Goal: Task Accomplishment & Management: Manage account settings

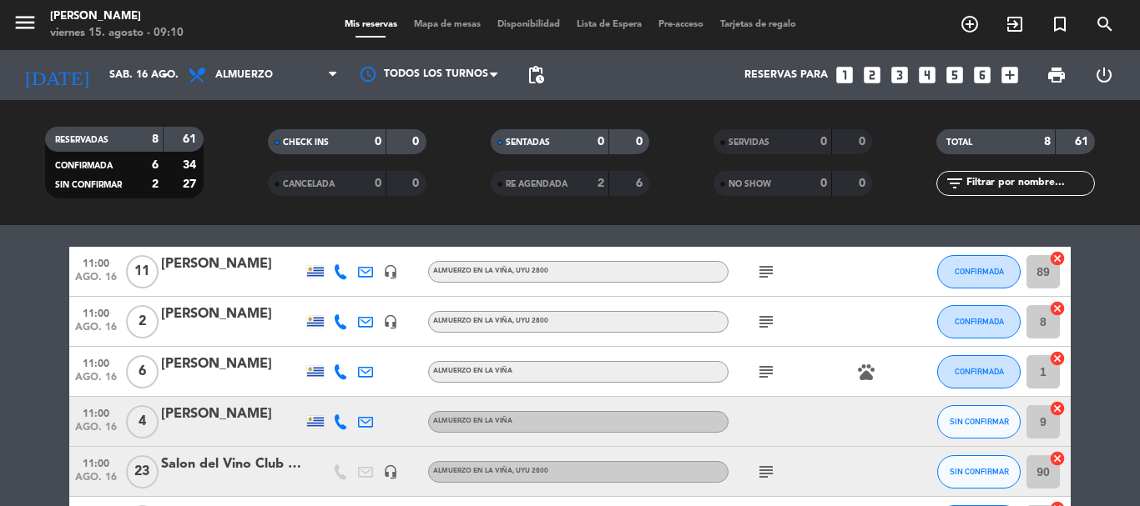
scroll to position [83, 0]
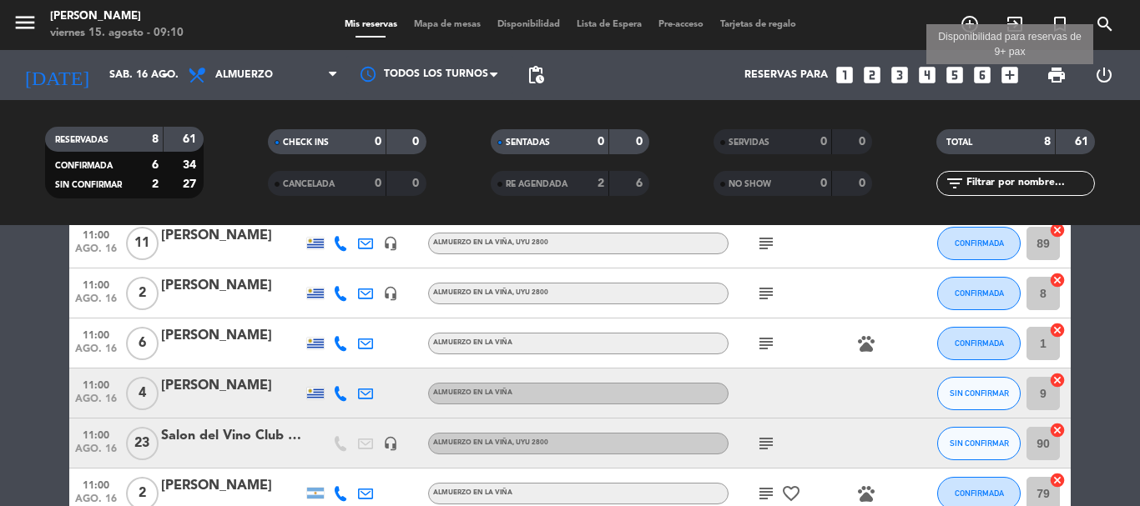
click at [1008, 79] on icon "add_box" at bounding box center [1010, 75] width 22 height 22
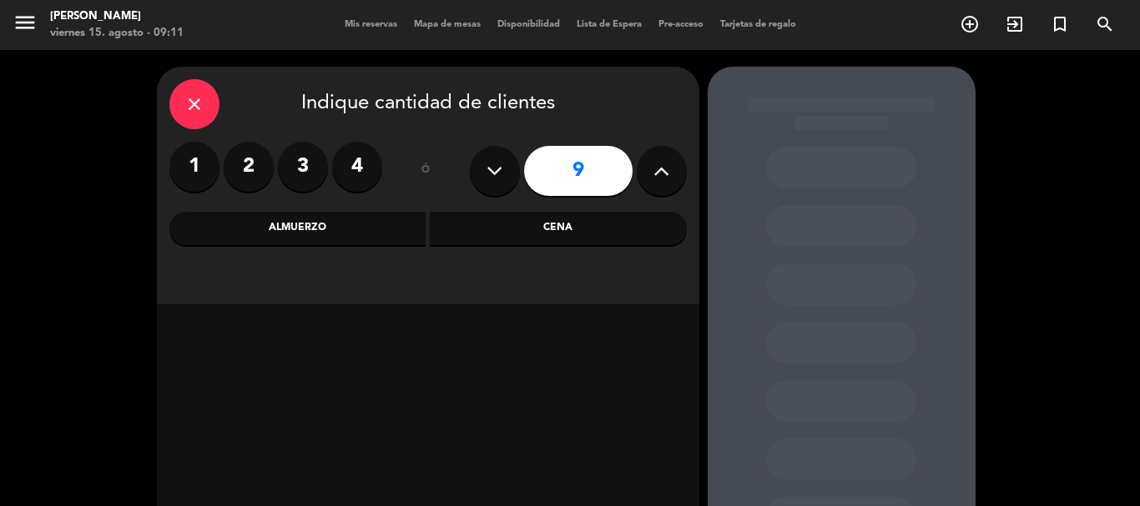
click at [348, 176] on label "4" at bounding box center [357, 167] width 50 height 50
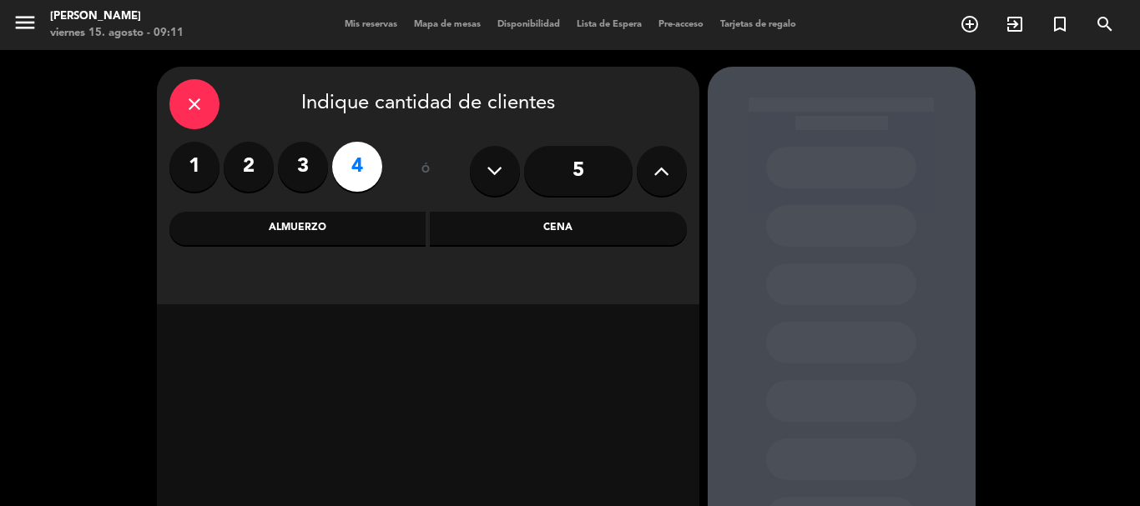
click at [329, 222] on div "Almuerzo" at bounding box center [297, 228] width 257 height 33
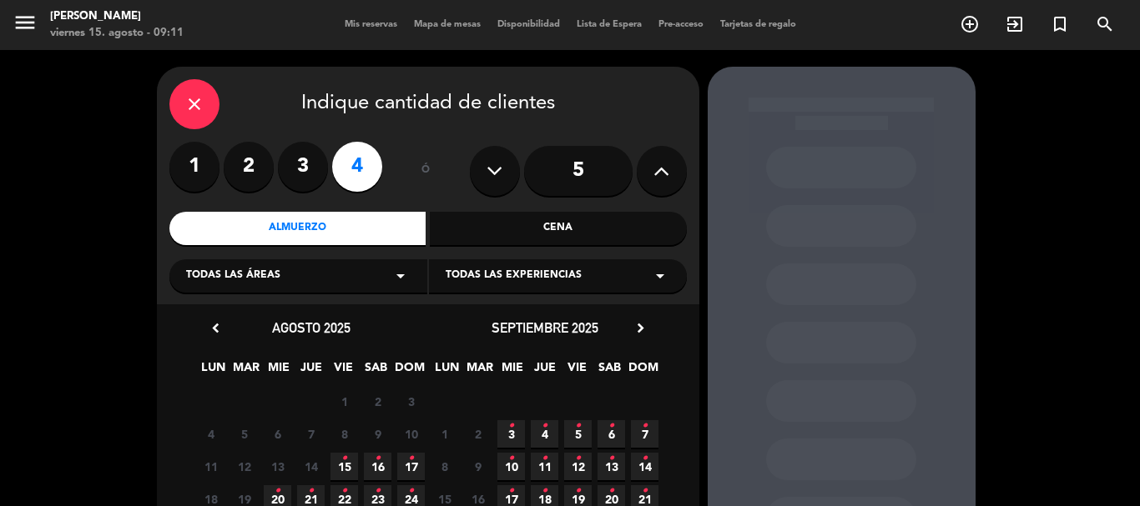
click at [660, 280] on icon "arrow_drop_down" at bounding box center [660, 276] width 20 height 20
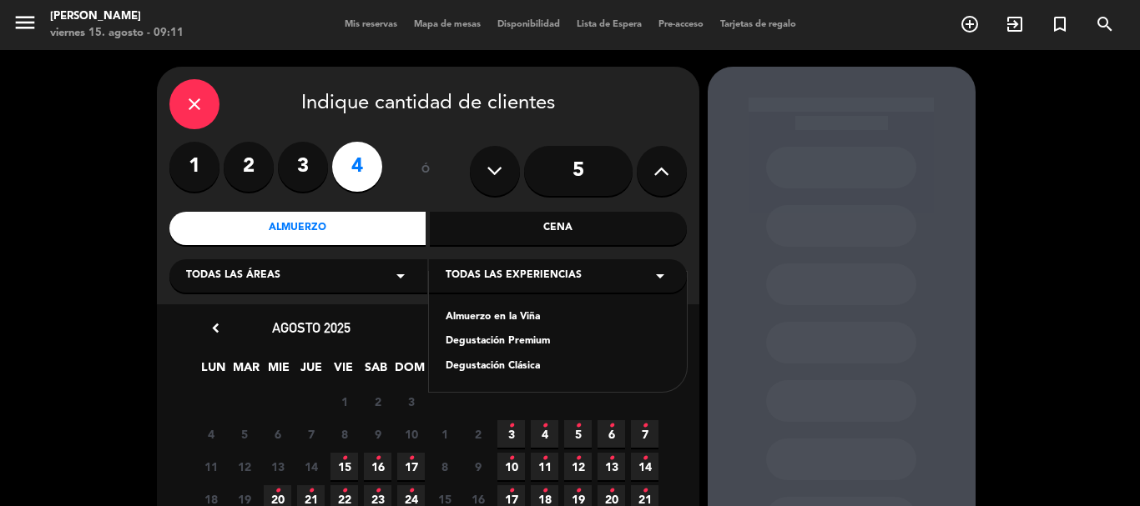
click at [505, 317] on div "Almuerzo en la Viña" at bounding box center [558, 318] width 224 height 17
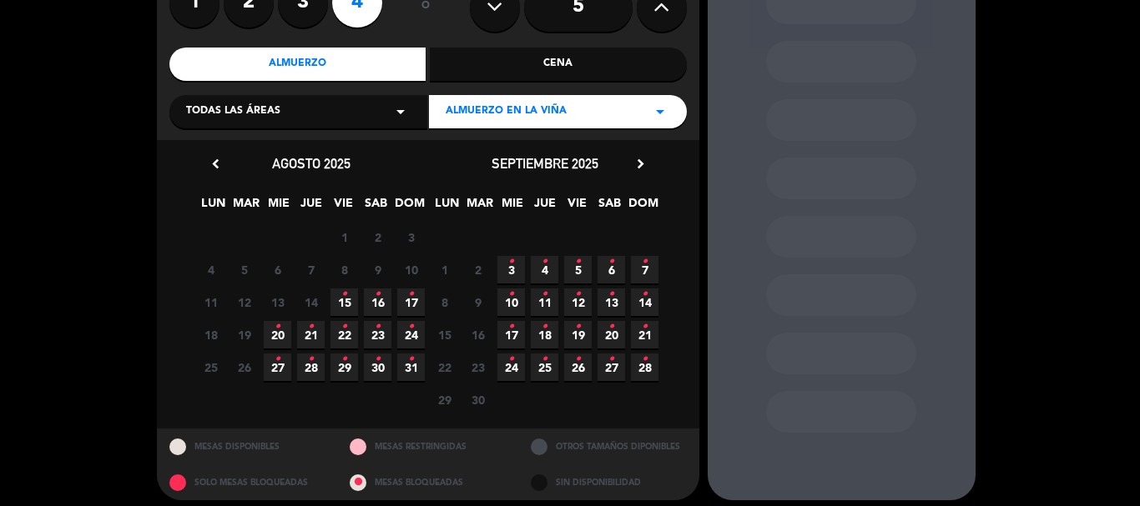
scroll to position [174, 0]
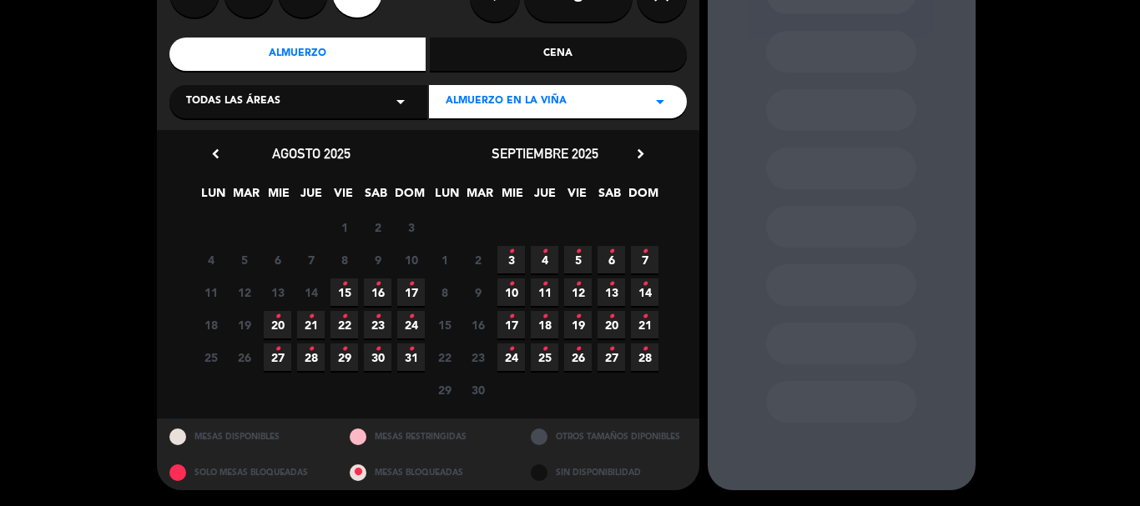
click at [373, 325] on span "23 •" at bounding box center [378, 325] width 28 height 28
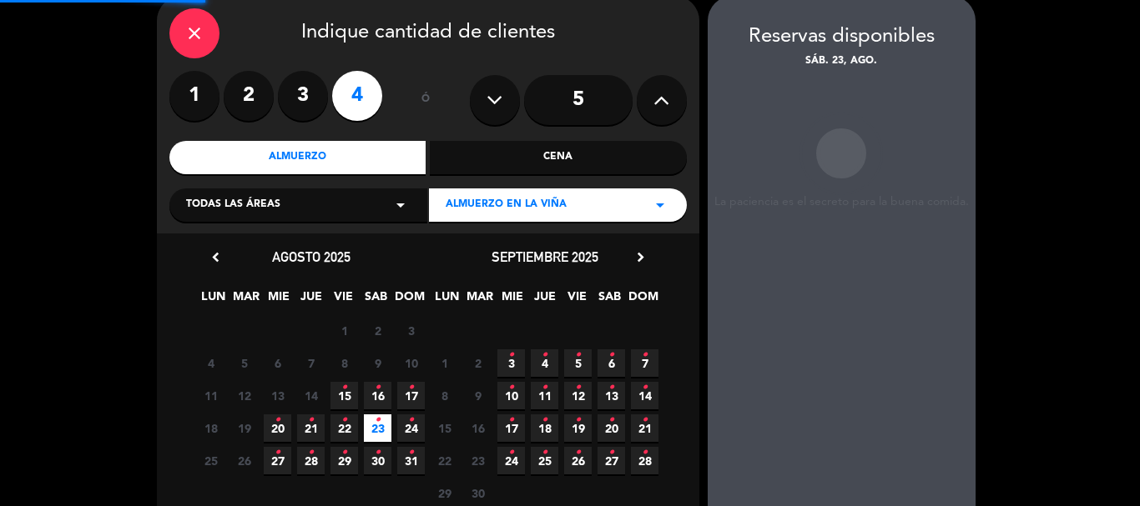
scroll to position [67, 0]
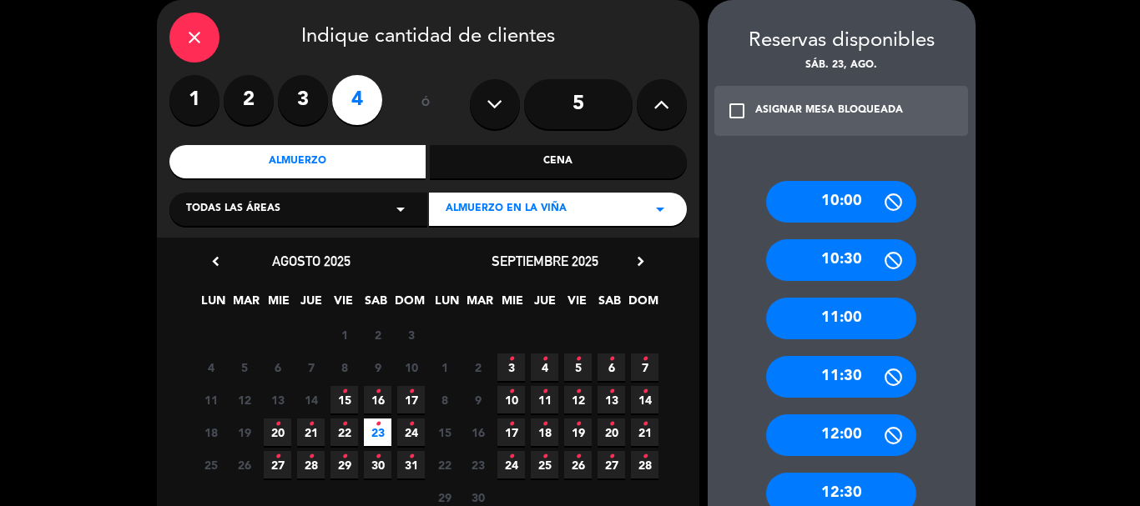
click at [836, 319] on div "11:00" at bounding box center [841, 319] width 150 height 42
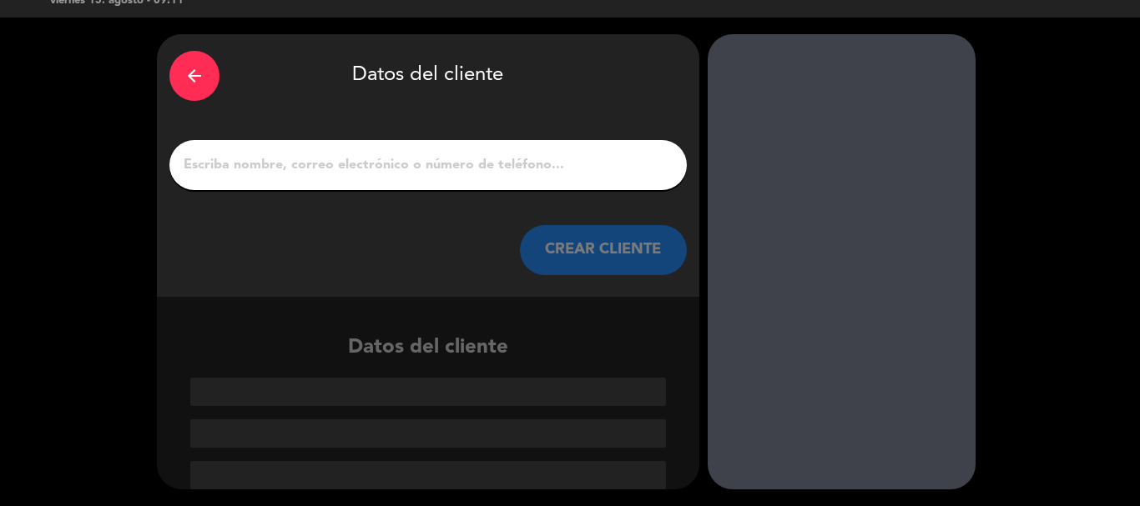
scroll to position [33, 0]
click at [330, 169] on input "1" at bounding box center [428, 165] width 492 height 23
paste input "[PERSON_NAME] del [PERSON_NAME]"
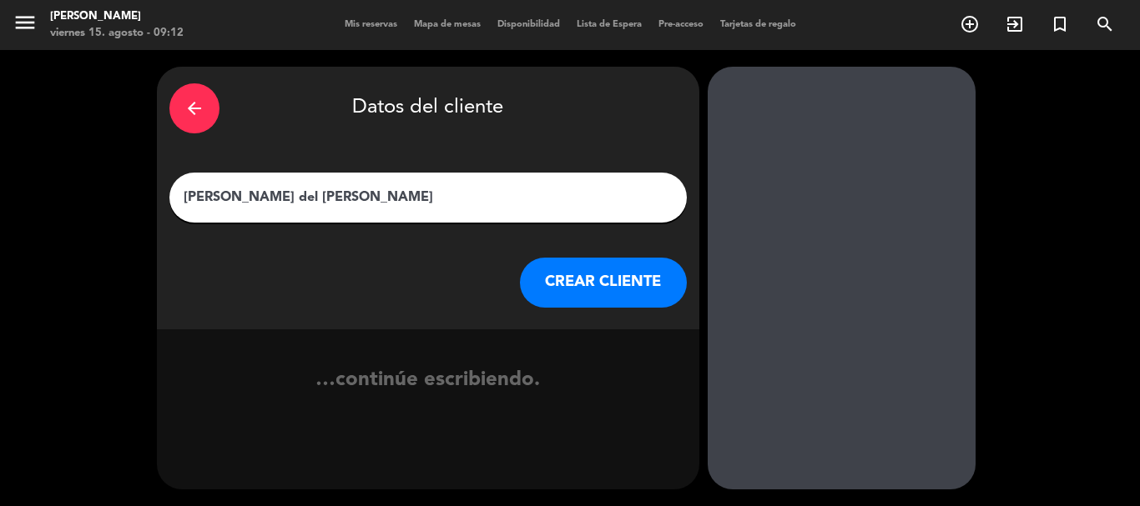
scroll to position [0, 0]
type input "[PERSON_NAME] del [PERSON_NAME]"
click at [606, 290] on button "CREAR CLIENTE" at bounding box center [603, 283] width 167 height 50
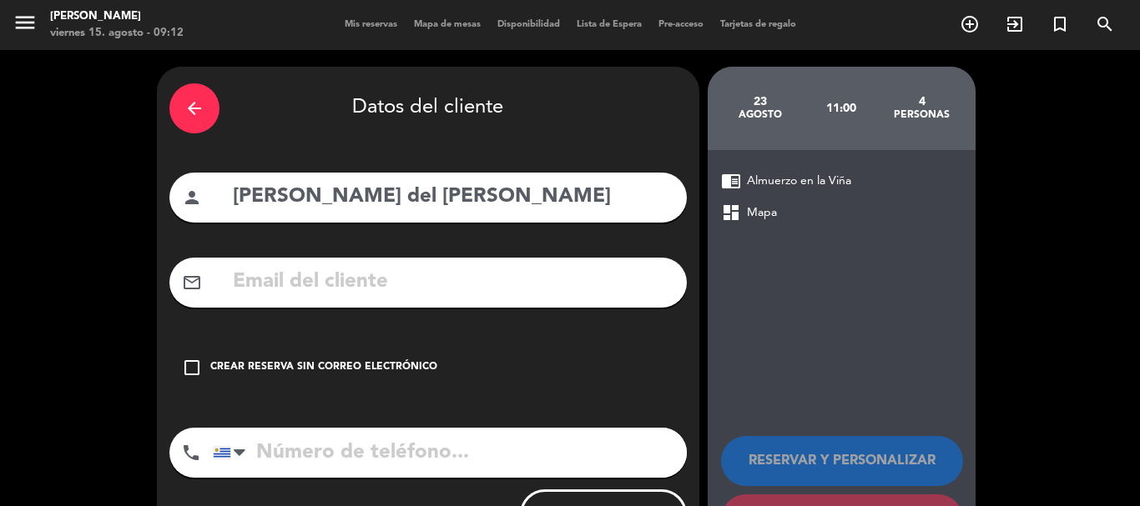
click at [394, 284] on input "text" at bounding box center [452, 282] width 443 height 34
paste input "[EMAIL_ADDRESS][DOMAIN_NAME]"
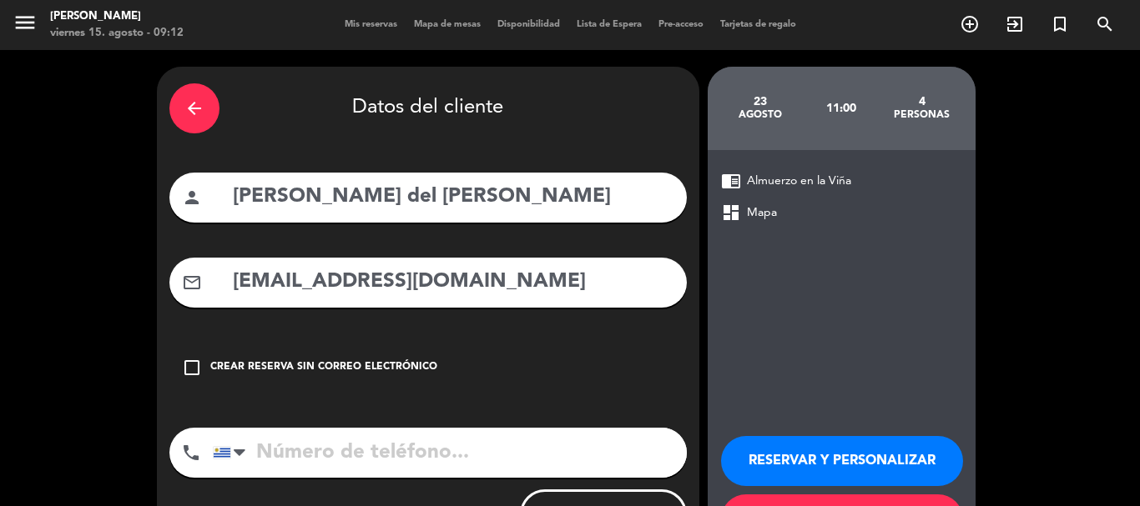
type input "[EMAIL_ADDRESS][DOMAIN_NAME]"
click at [388, 453] on input "tel" at bounding box center [450, 453] width 474 height 50
paste input "[PHONE_NUMBER]"
type input "[PHONE_NUMBER]"
click at [760, 464] on button "RESERVAR Y PERSONALIZAR" at bounding box center [842, 461] width 242 height 50
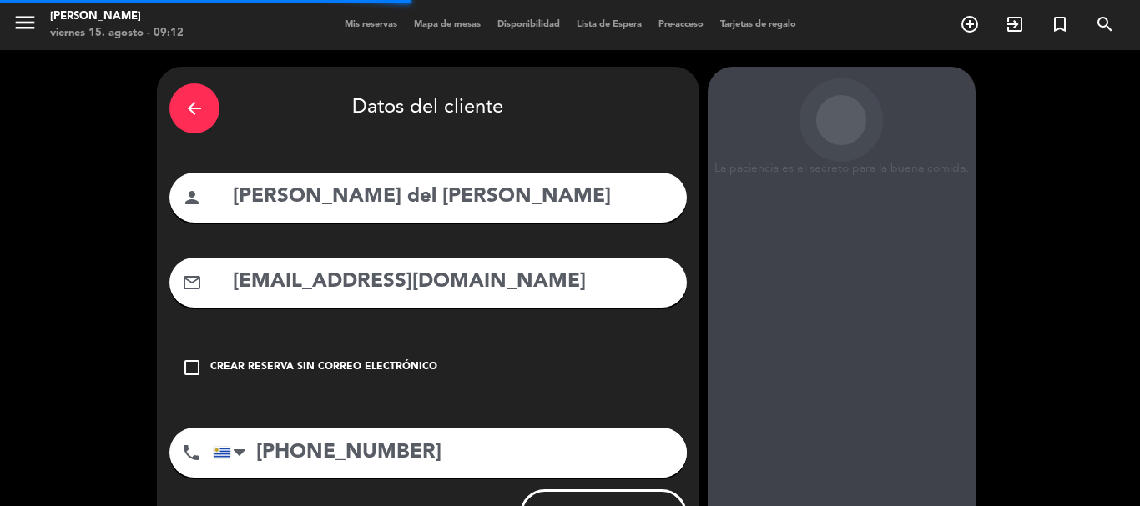
scroll to position [67, 0]
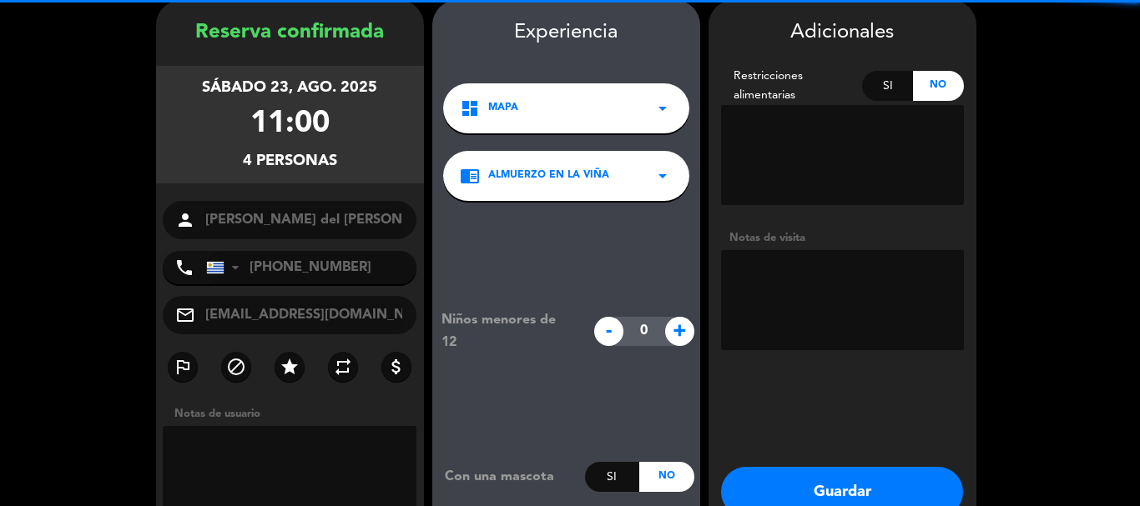
click at [814, 283] on textarea at bounding box center [842, 300] width 243 height 100
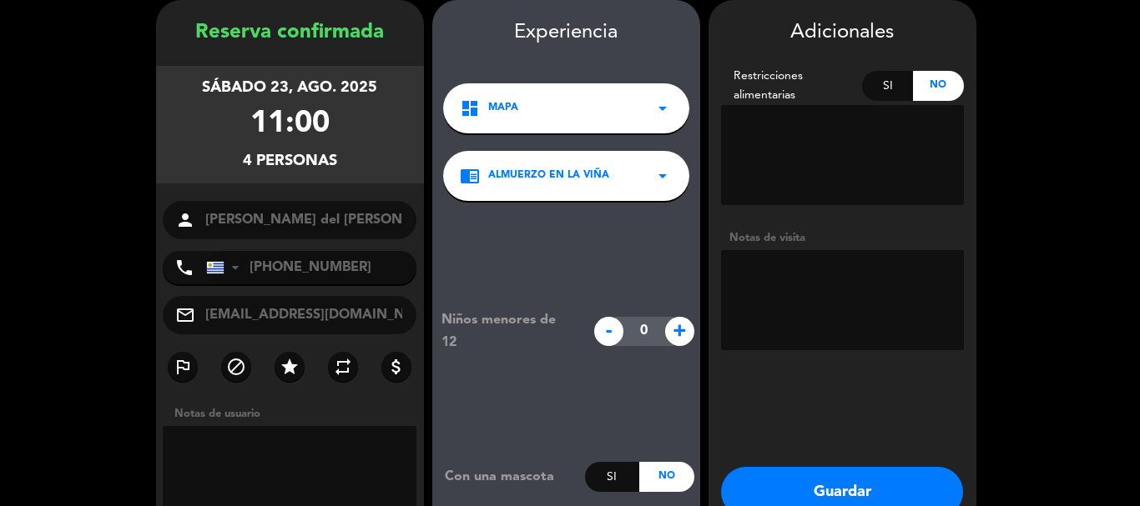
paste textarea "Direccion de traslado: [PERSON_NAME] 2730 entre Avda Soca y Espartero [GEOGRAPH…"
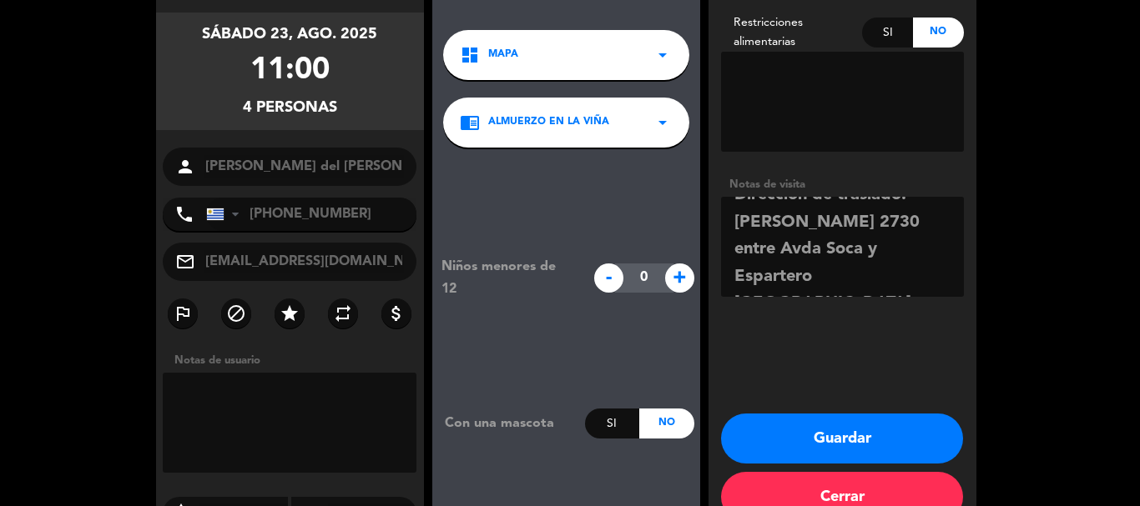
scroll to position [161, 0]
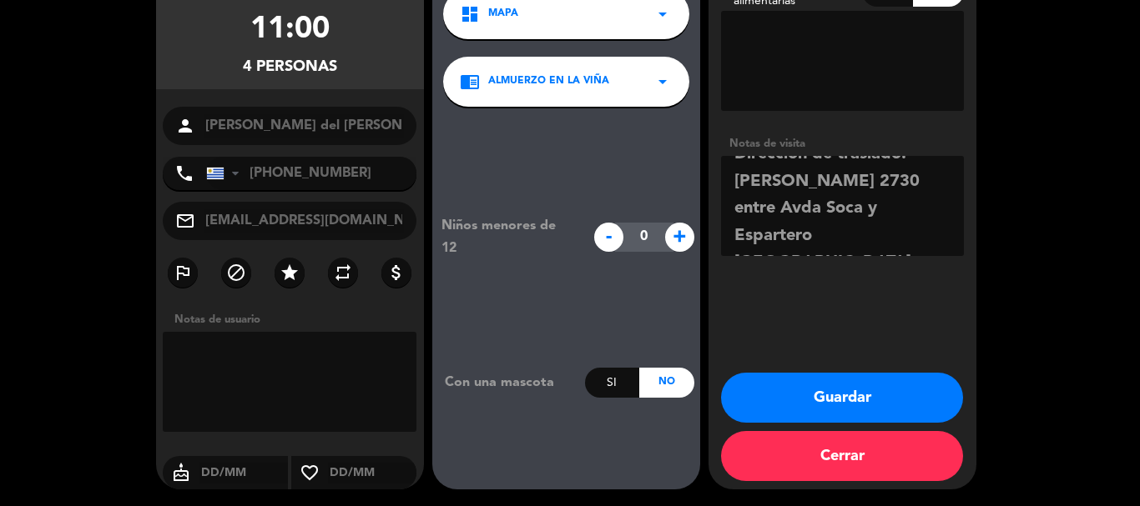
type textarea "Direccion de traslado: [PERSON_NAME] 2730 entre Avda Soca y Espartero [GEOGRAPH…"
click at [866, 397] on button "Guardar" at bounding box center [842, 398] width 242 height 50
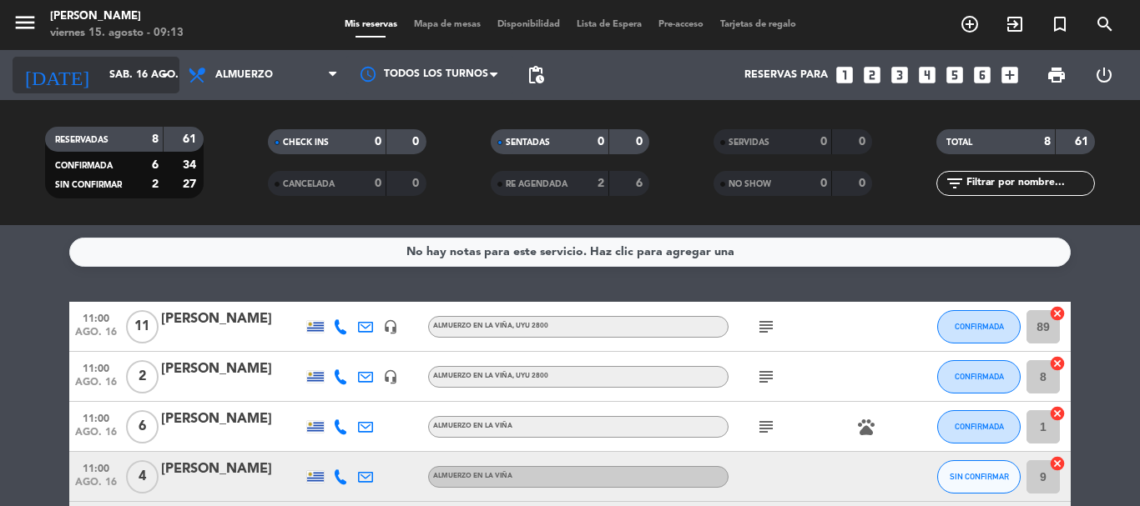
click at [174, 73] on icon "arrow_drop_down" at bounding box center [165, 75] width 20 height 20
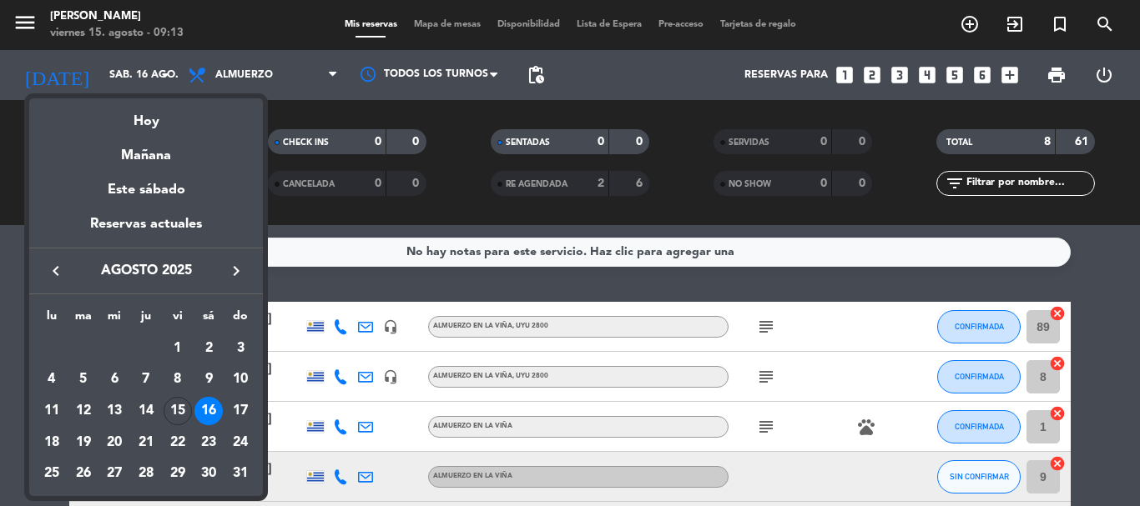
click at [212, 439] on div "23" at bounding box center [208, 443] width 28 height 28
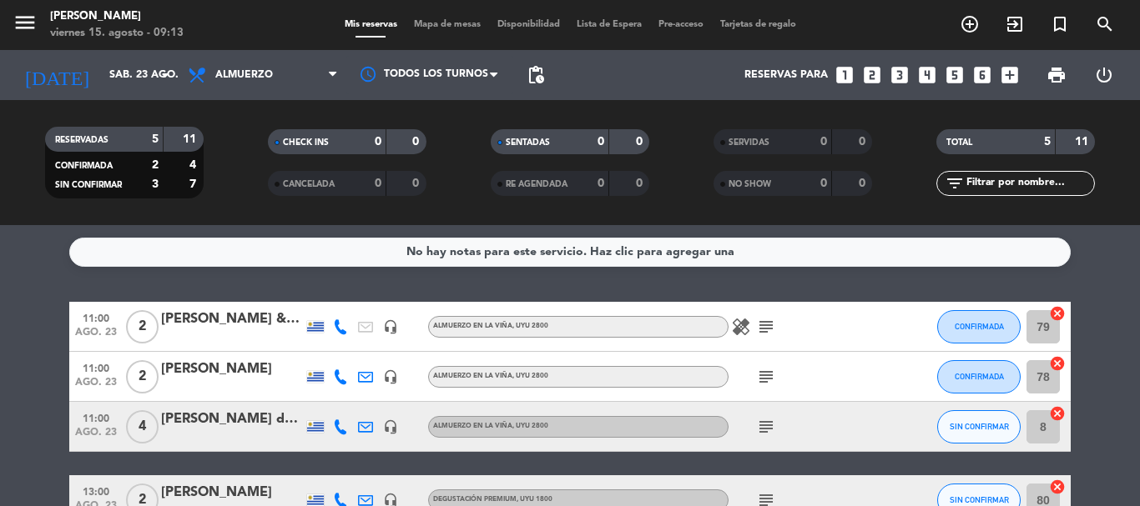
scroll to position [83, 0]
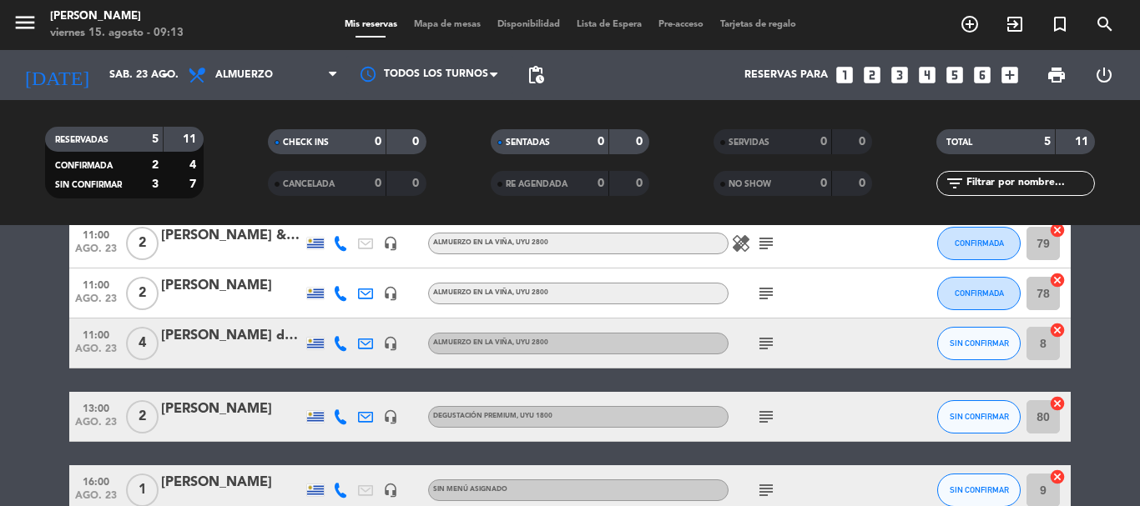
click at [768, 336] on icon "subject" at bounding box center [766, 344] width 20 height 20
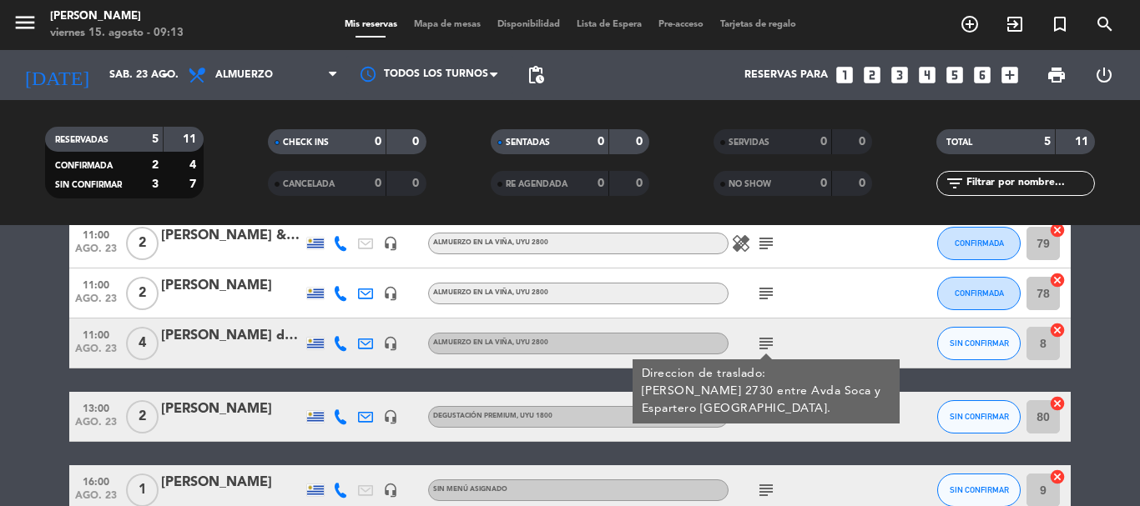
drag, startPoint x: 838, startPoint y: 333, endPoint x: 942, endPoint y: 335, distance: 104.3
click at [839, 332] on div "subject Direccion de traslado: [PERSON_NAME] 2730 entre [PERSON_NAME] y Esparte…" at bounding box center [803, 343] width 150 height 49
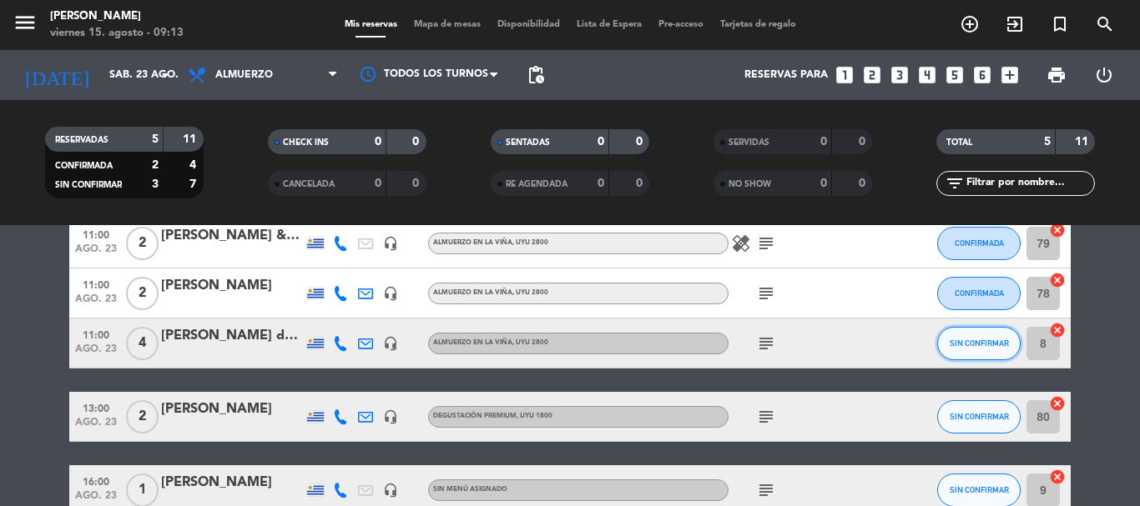
click at [973, 343] on span "SIN CONFIRMAR" at bounding box center [979, 343] width 59 height 9
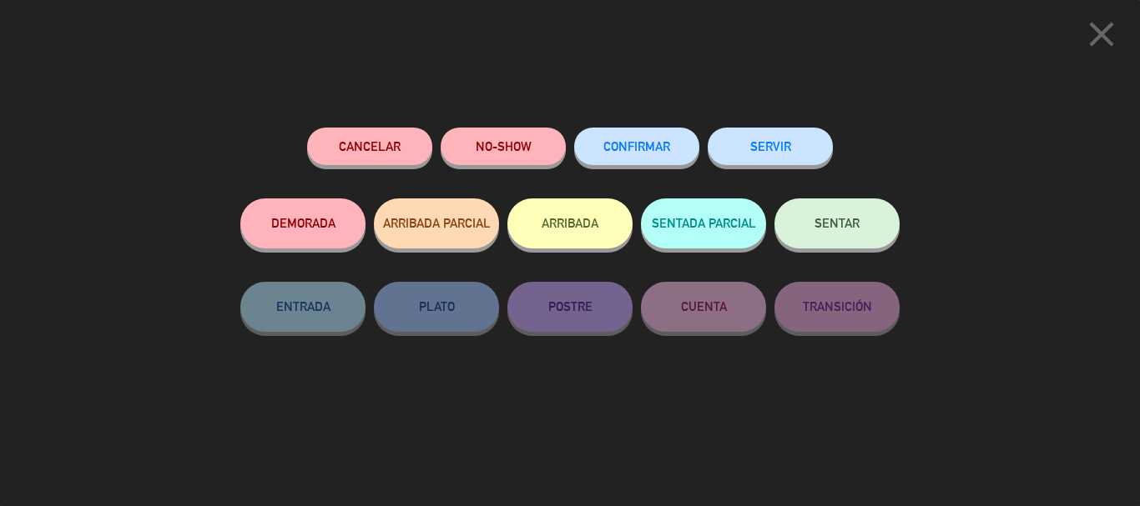
click at [650, 156] on button "CONFIRMAR" at bounding box center [636, 147] width 125 height 38
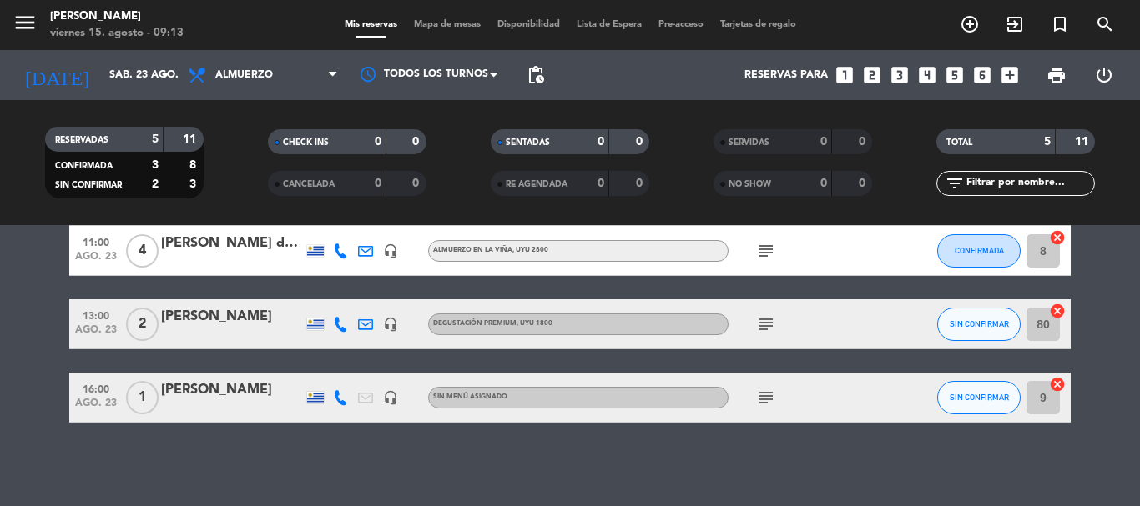
scroll to position [93, 0]
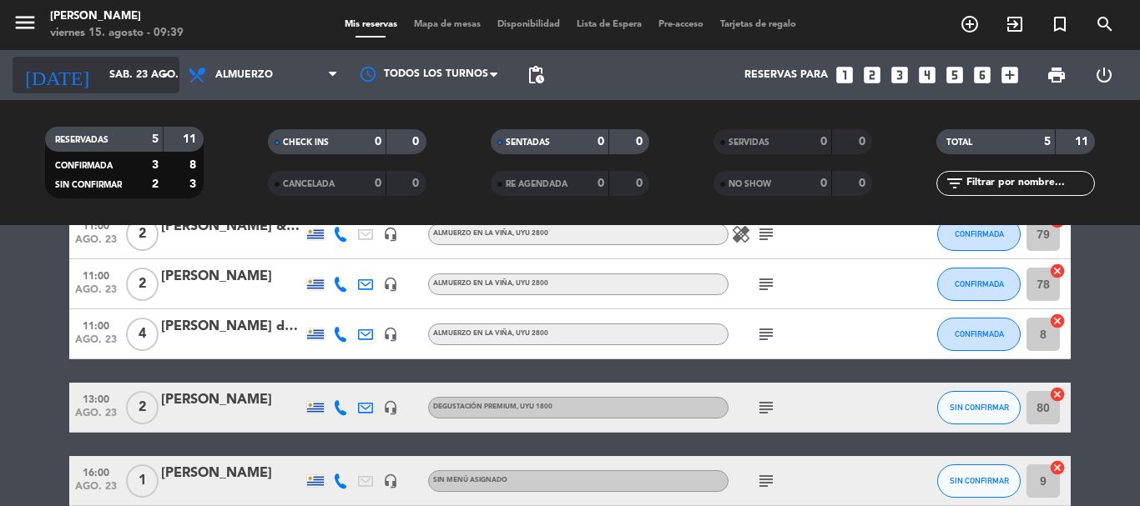
click at [164, 63] on input "sáb. 23 ago." at bounding box center [171, 75] width 141 height 28
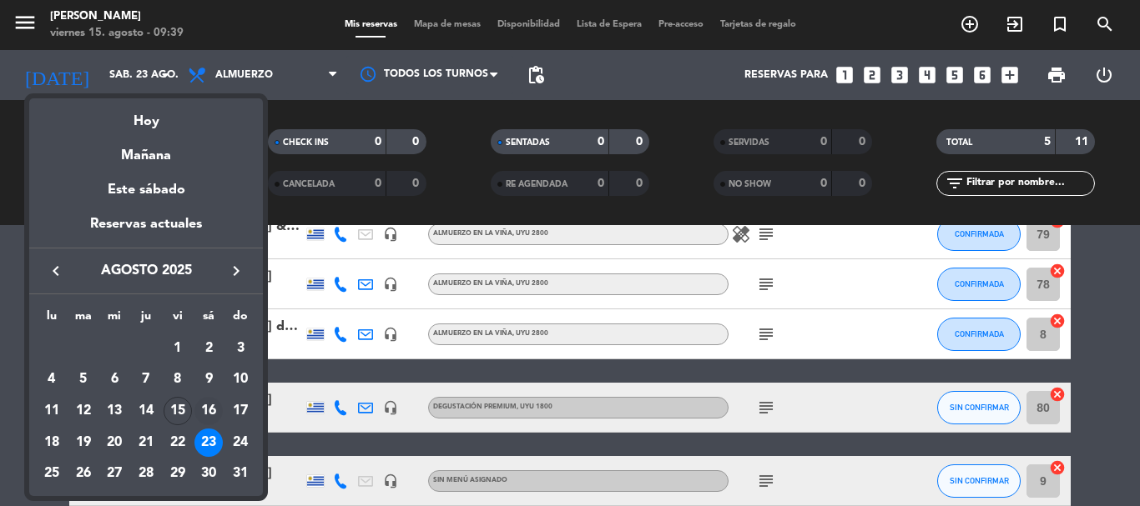
click at [202, 409] on div "16" at bounding box center [208, 411] width 28 height 28
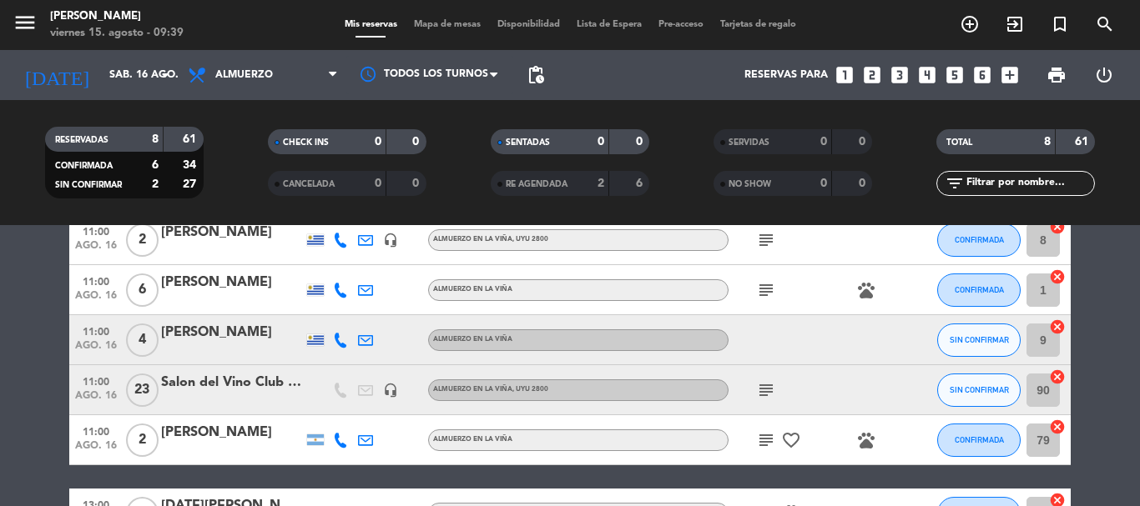
scroll to position [83, 0]
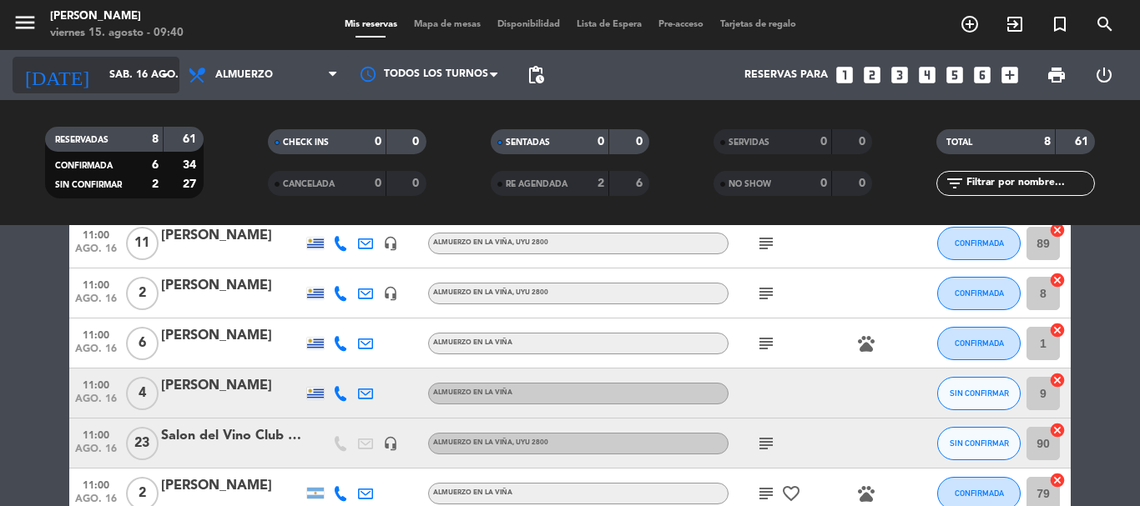
click at [162, 73] on icon "arrow_drop_down" at bounding box center [165, 75] width 20 height 20
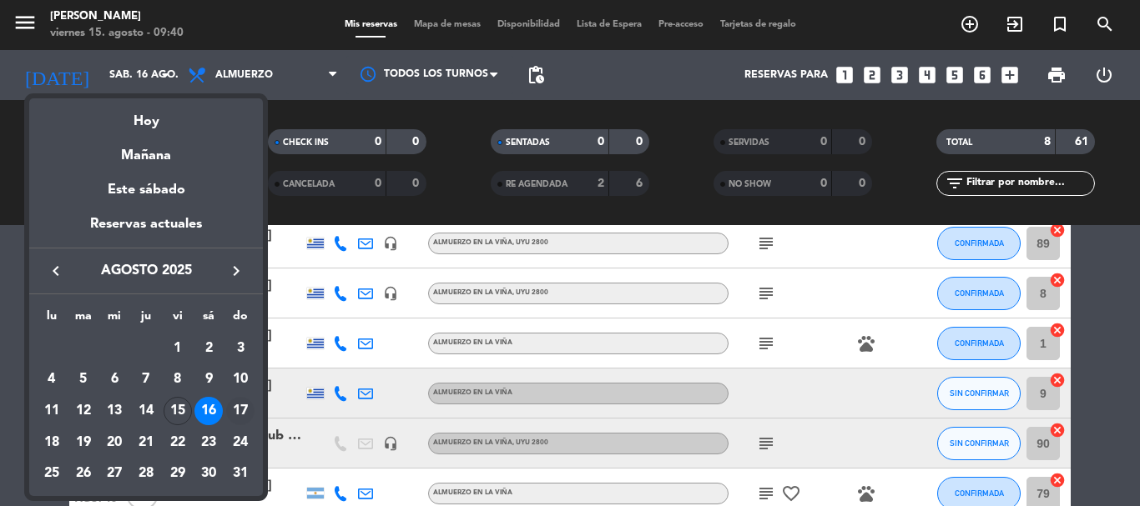
click at [243, 416] on div "17" at bounding box center [240, 411] width 28 height 28
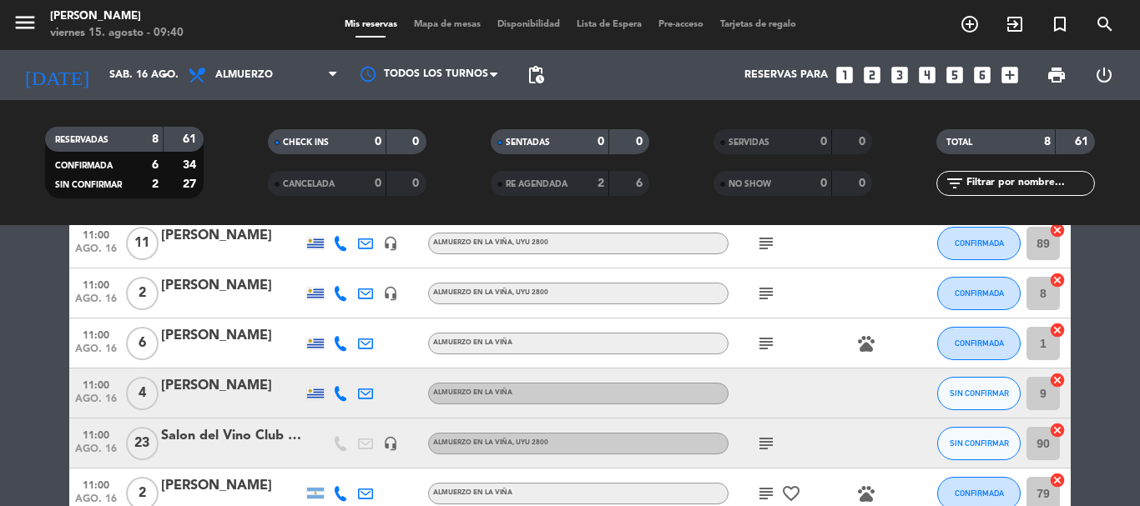
type input "dom. 17 ago."
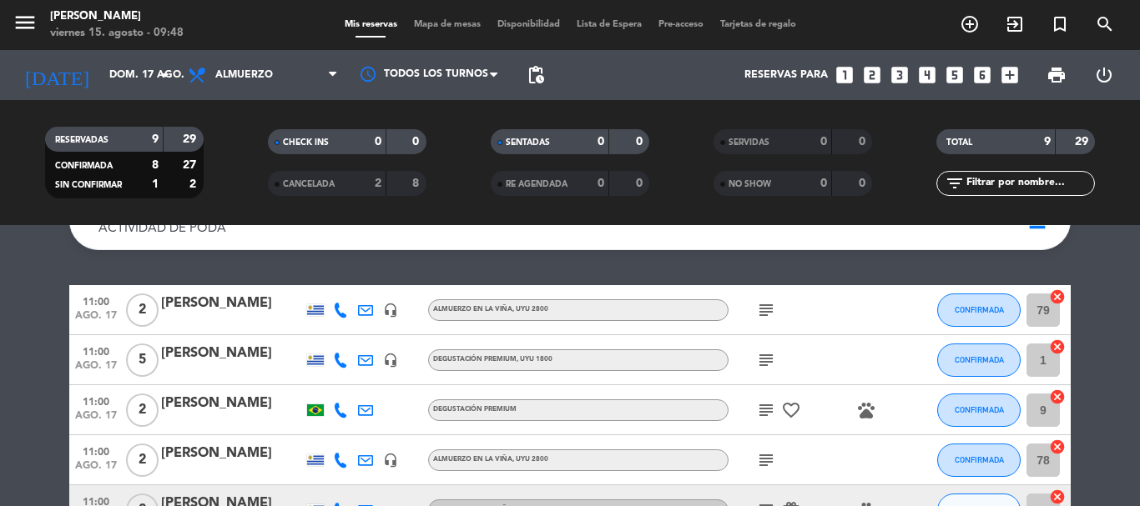
click at [243, 355] on div "[PERSON_NAME]" at bounding box center [232, 354] width 142 height 22
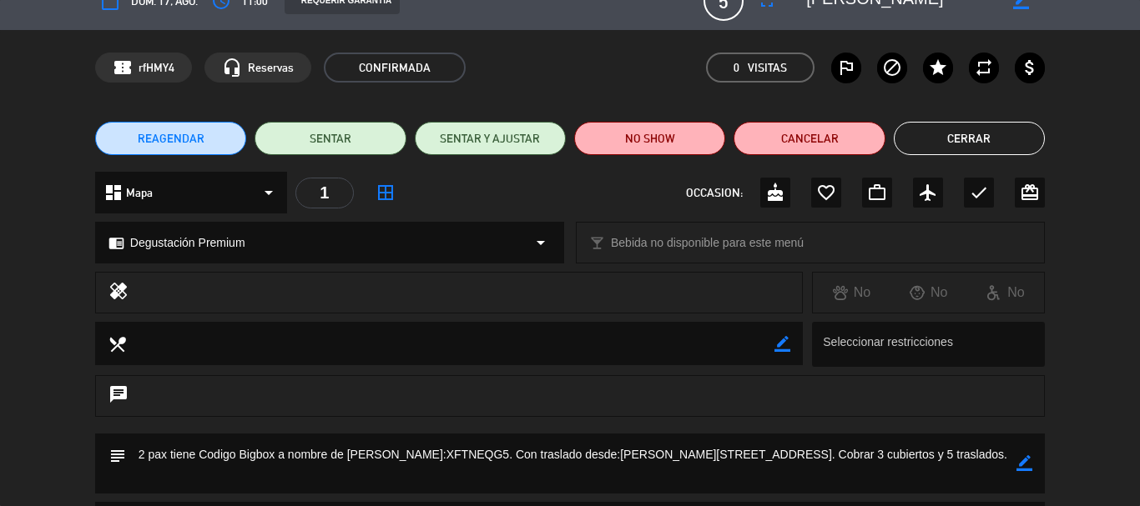
scroll to position [0, 0]
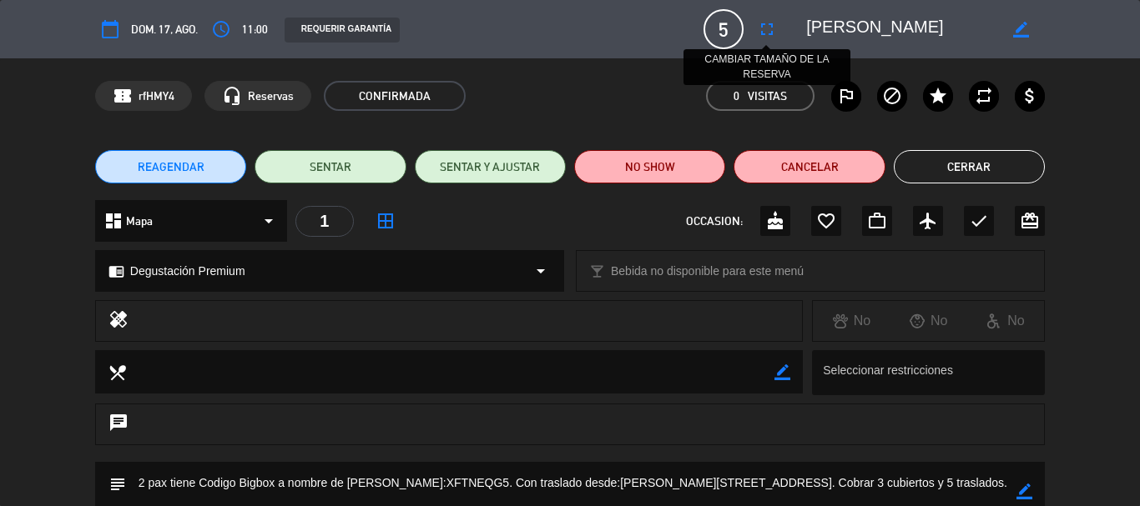
click at [765, 27] on icon "fullscreen" at bounding box center [767, 29] width 20 height 20
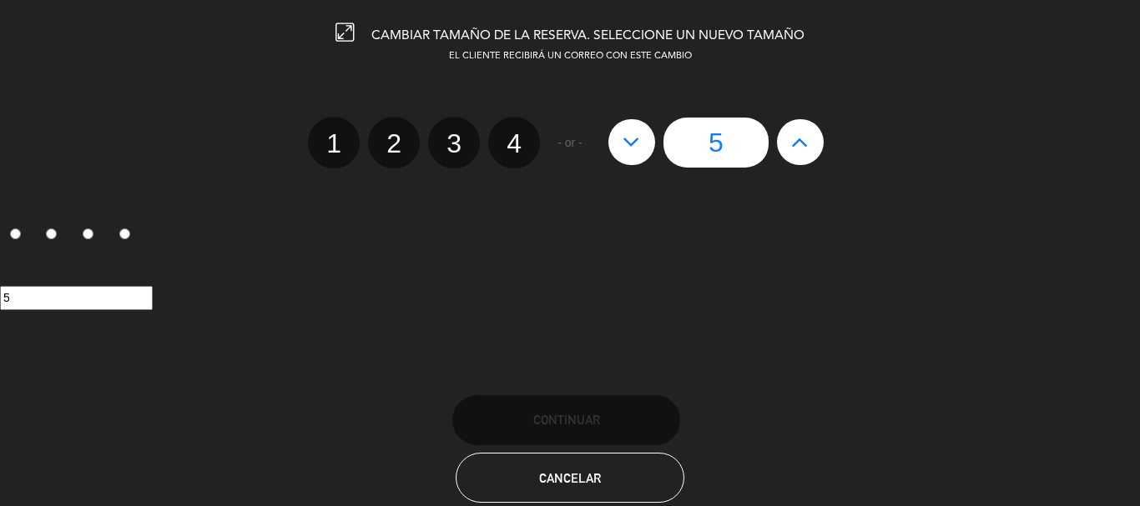
drag, startPoint x: 626, startPoint y: 132, endPoint x: 657, endPoint y: 169, distance: 48.6
click at [627, 131] on icon at bounding box center [631, 141] width 18 height 27
click at [632, 150] on icon at bounding box center [631, 141] width 18 height 27
click at [631, 139] on icon at bounding box center [631, 141] width 18 height 27
click at [505, 146] on label "4" at bounding box center [514, 143] width 52 height 52
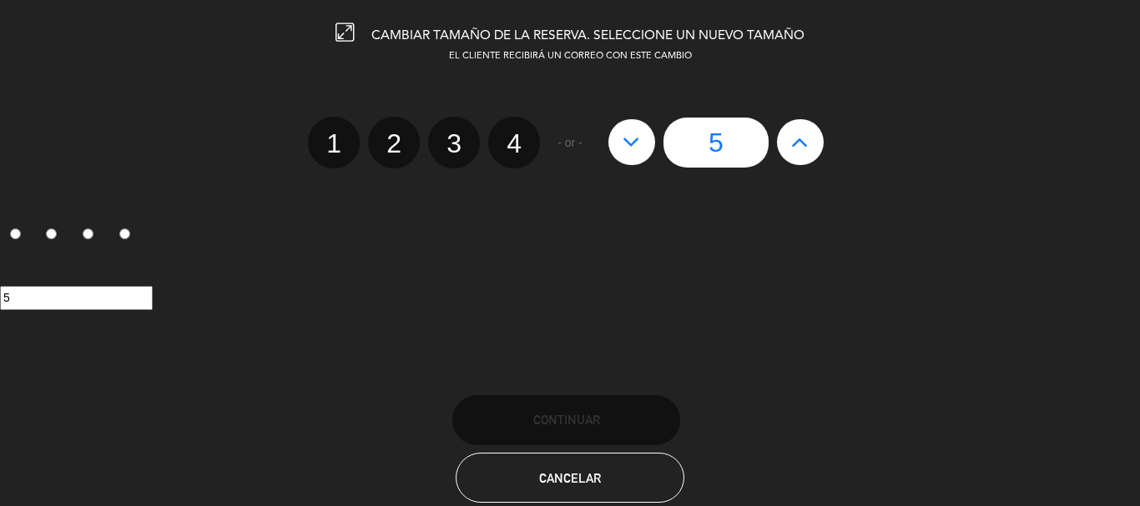
click at [506, 134] on input "4" at bounding box center [511, 128] width 11 height 11
radio input "true"
radio input "false"
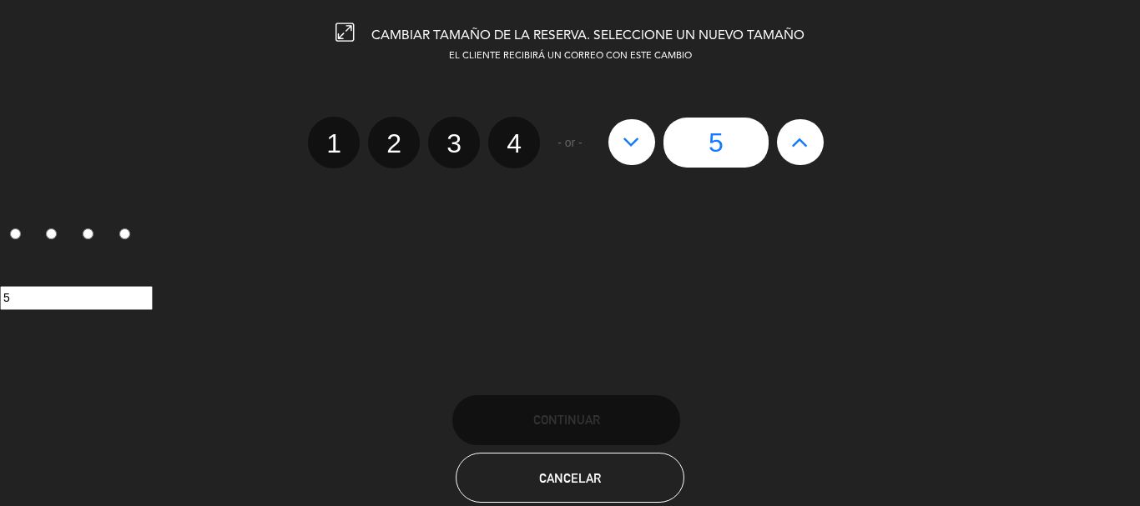
radio input "false"
radio input "true"
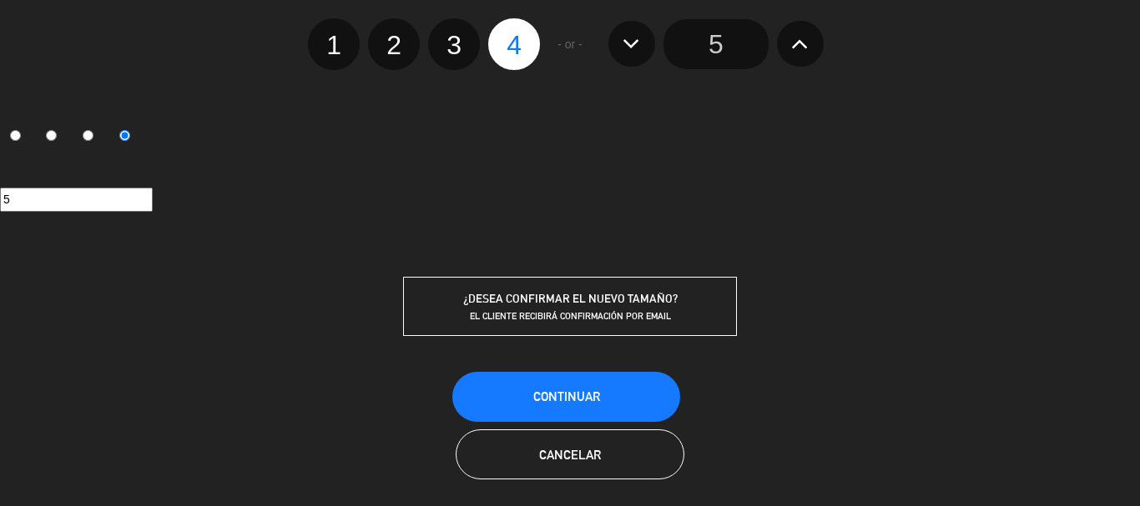
scroll to position [108, 0]
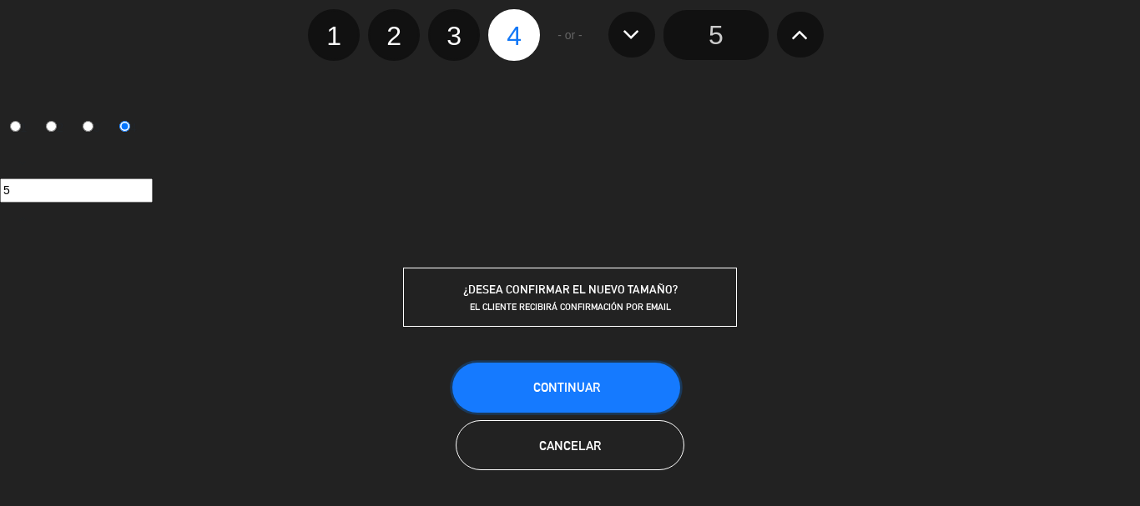
click at [567, 390] on span "Continuar" at bounding box center [566, 387] width 67 height 14
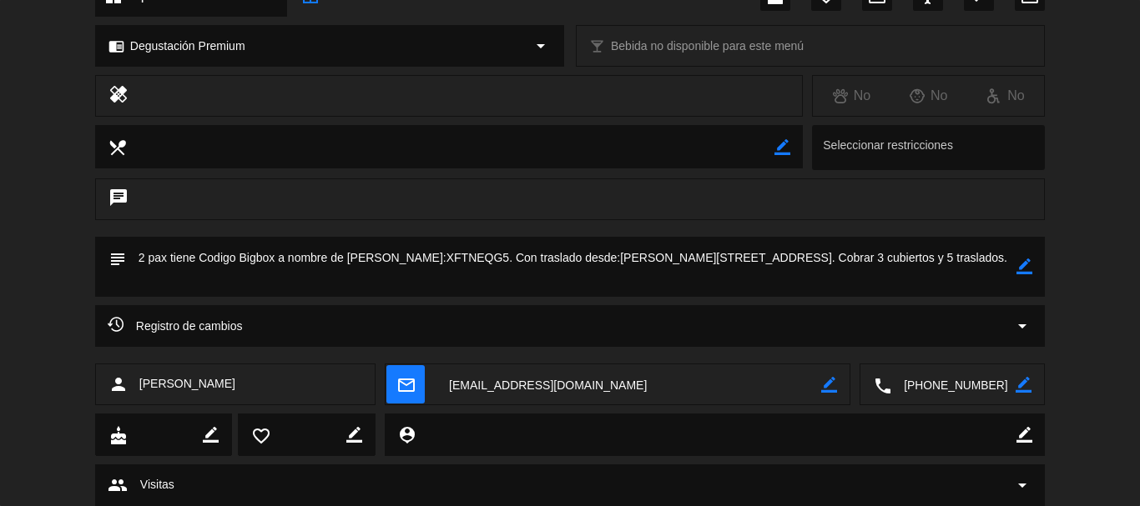
scroll to position [250, 0]
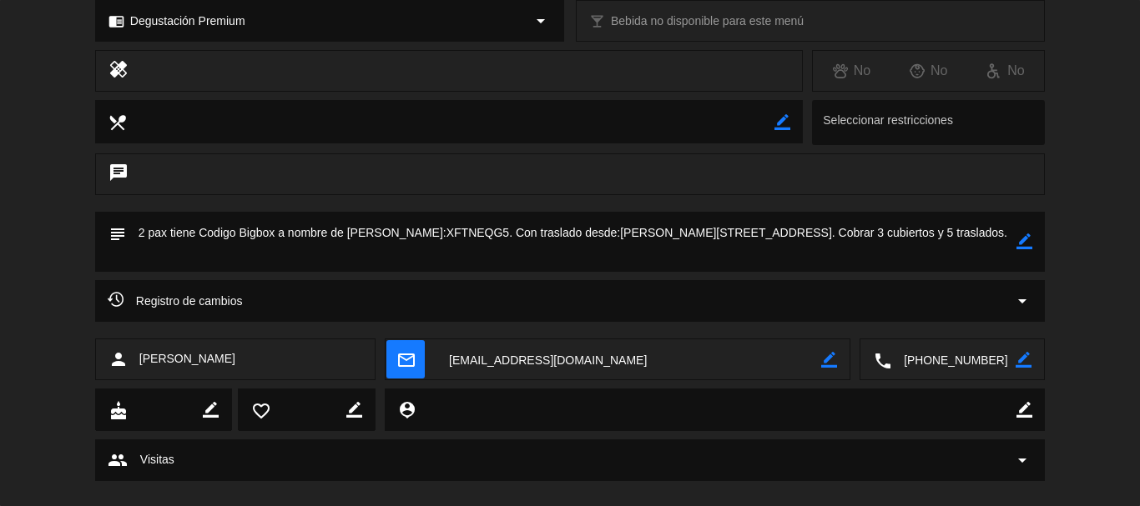
drag, startPoint x: 1015, startPoint y: 247, endPoint x: 985, endPoint y: 247, distance: 29.2
click at [1015, 247] on textarea at bounding box center [571, 242] width 890 height 60
click at [1023, 242] on div "subject border_color" at bounding box center [570, 242] width 950 height 60
click at [1027, 242] on icon "border_color" at bounding box center [1024, 242] width 16 height 16
click at [900, 230] on textarea at bounding box center [571, 242] width 890 height 60
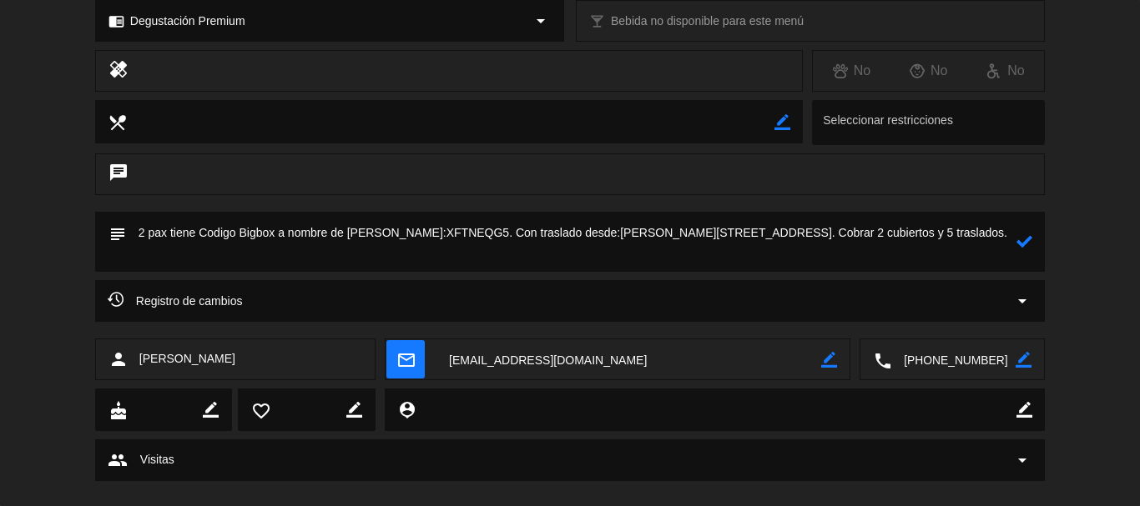
click at [970, 230] on textarea at bounding box center [571, 242] width 890 height 60
type textarea "2 pax tiene Codigo Bigbox a nombre de [PERSON_NAME]:XFTNEQG5. Con traslado desd…"
click at [1025, 242] on icon at bounding box center [1024, 242] width 16 height 16
click at [1027, 240] on icon "border_color" at bounding box center [1024, 242] width 16 height 16
click at [1027, 239] on icon at bounding box center [1024, 242] width 16 height 16
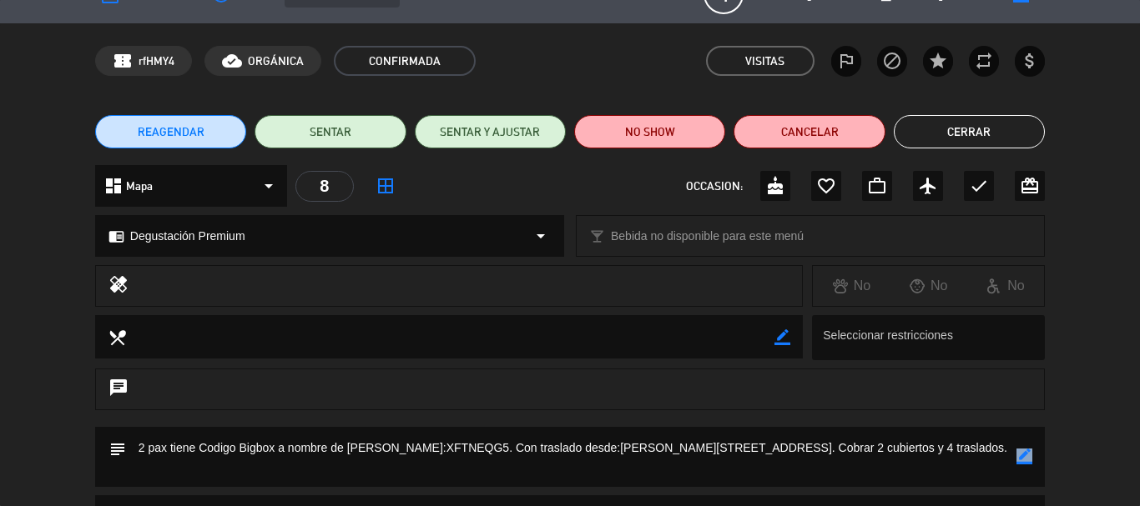
scroll to position [0, 0]
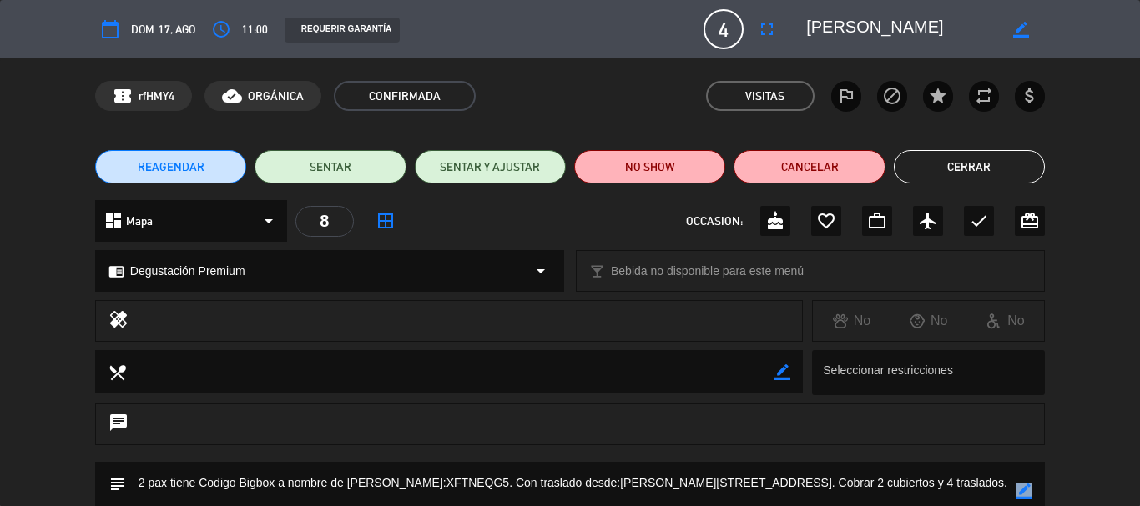
click at [986, 152] on button "Cerrar" at bounding box center [969, 166] width 151 height 33
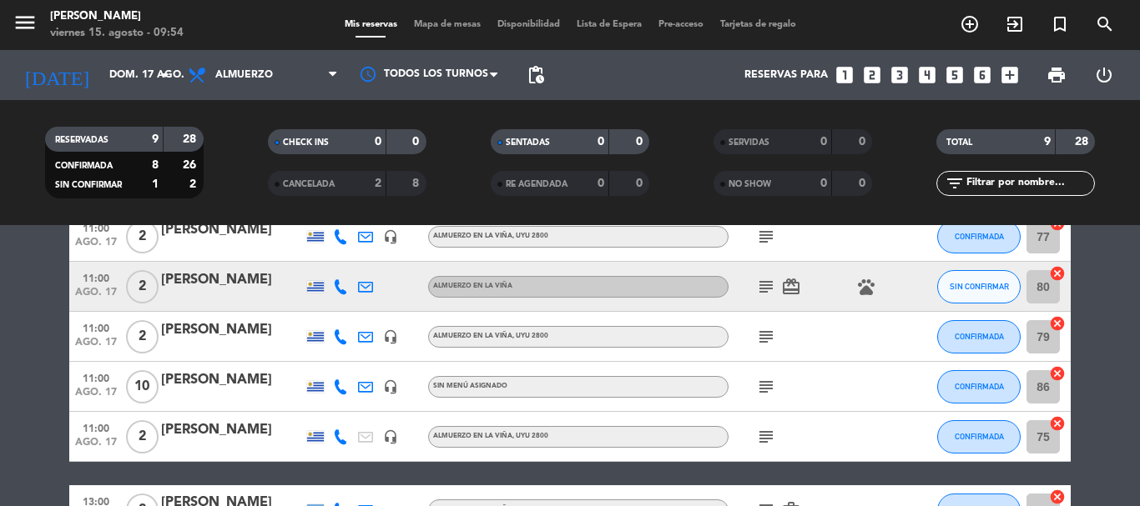
scroll to position [336, 0]
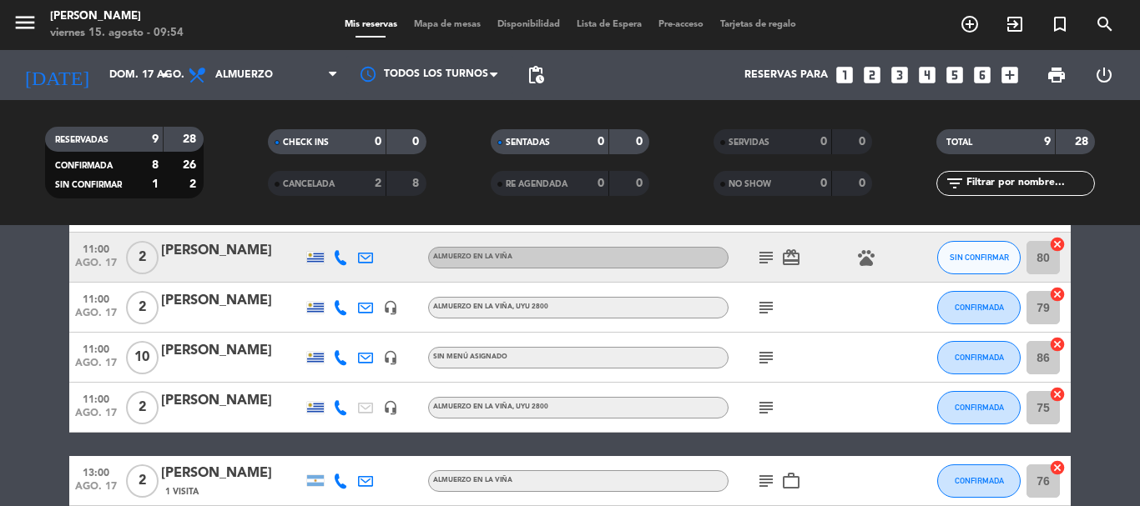
click at [339, 412] on icon at bounding box center [340, 408] width 15 height 15
click at [325, 374] on span "Copiar" at bounding box center [331, 380] width 35 height 18
click at [770, 408] on icon "subject" at bounding box center [766, 408] width 20 height 20
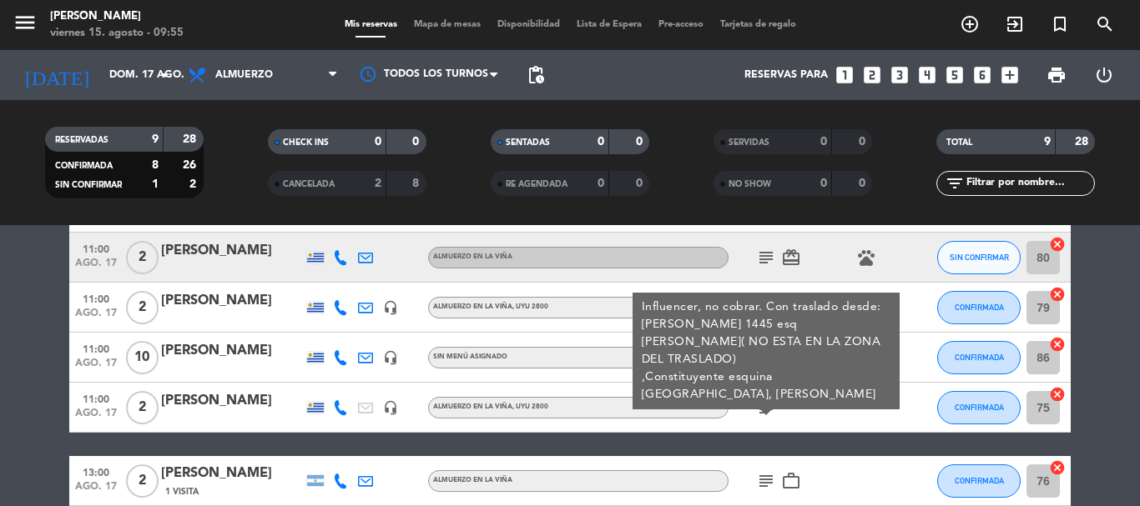
click at [228, 395] on div "[PERSON_NAME]" at bounding box center [232, 401] width 142 height 22
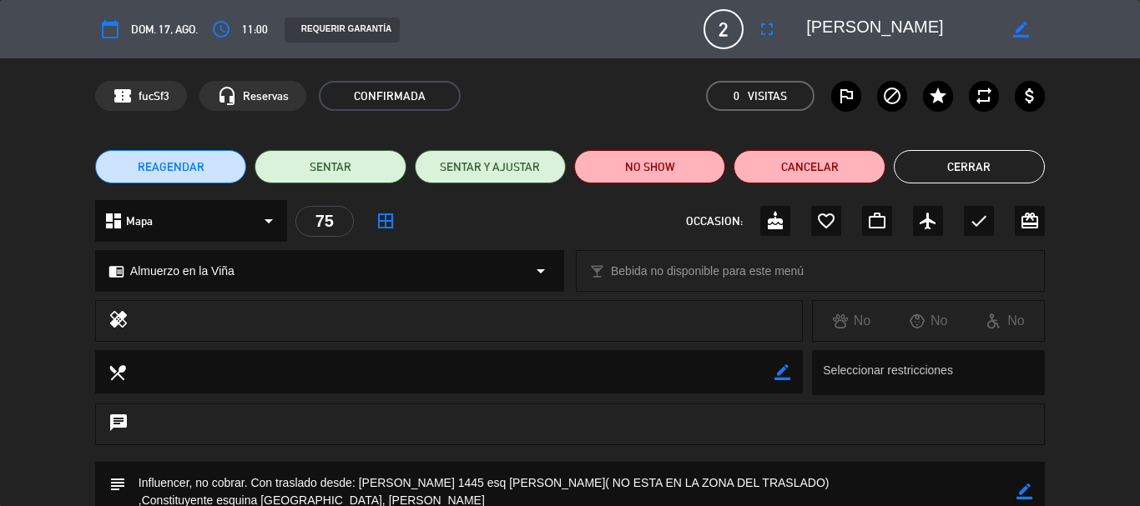
scroll to position [167, 0]
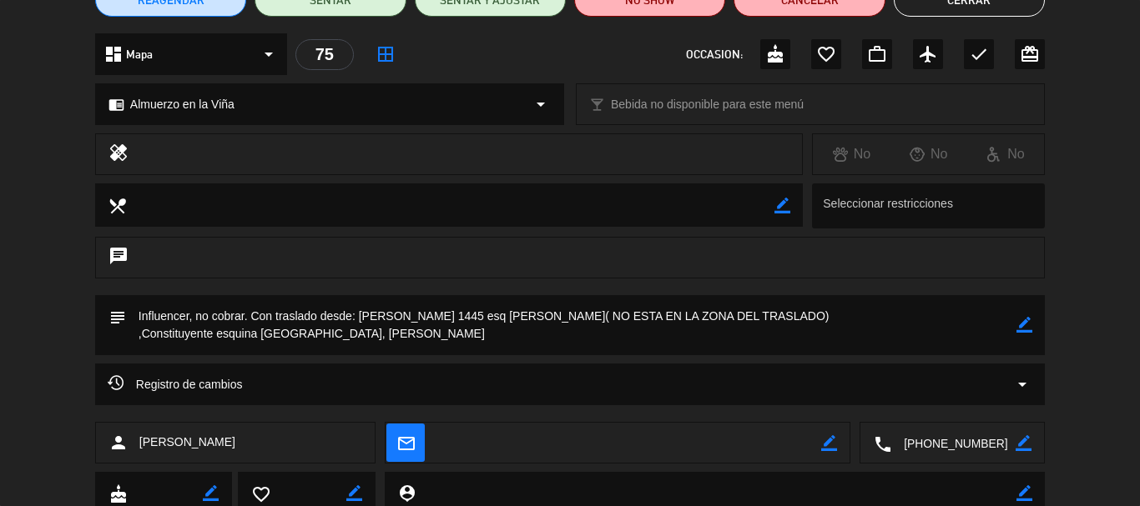
click at [1021, 325] on icon "border_color" at bounding box center [1024, 325] width 16 height 16
click at [1021, 325] on icon at bounding box center [1024, 325] width 16 height 16
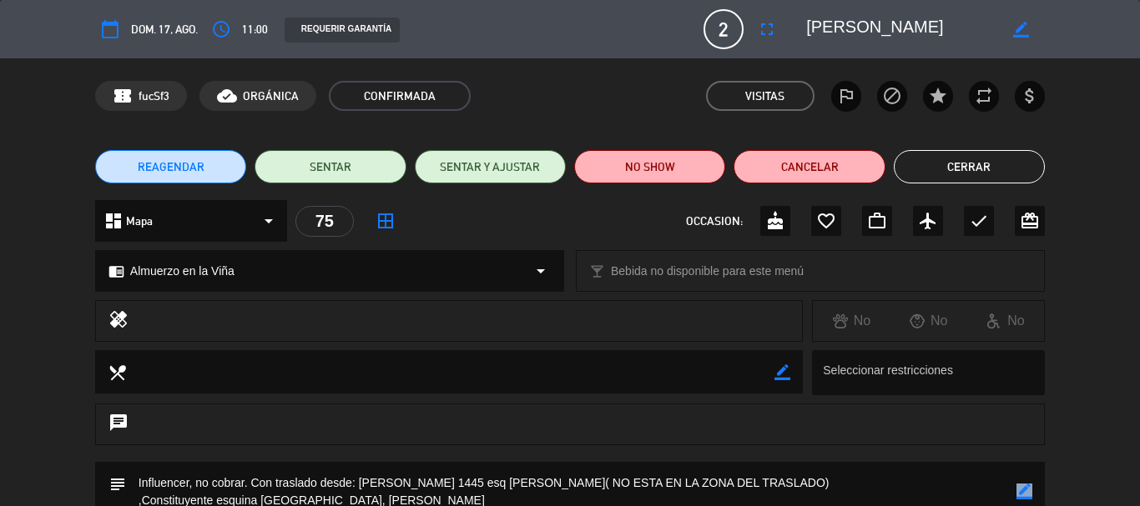
click at [1011, 164] on button "Cerrar" at bounding box center [969, 166] width 151 height 33
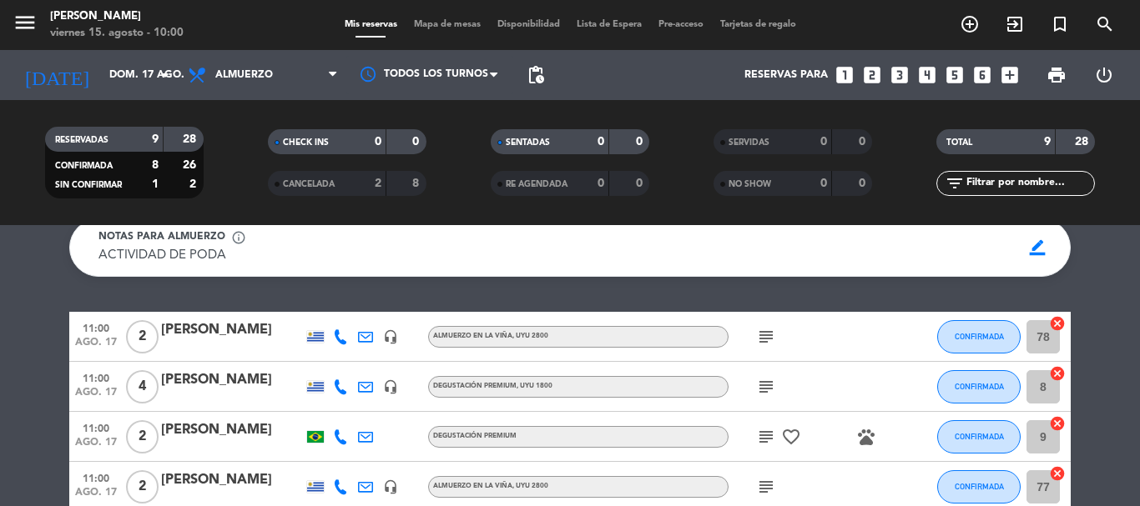
scroll to position [86, 0]
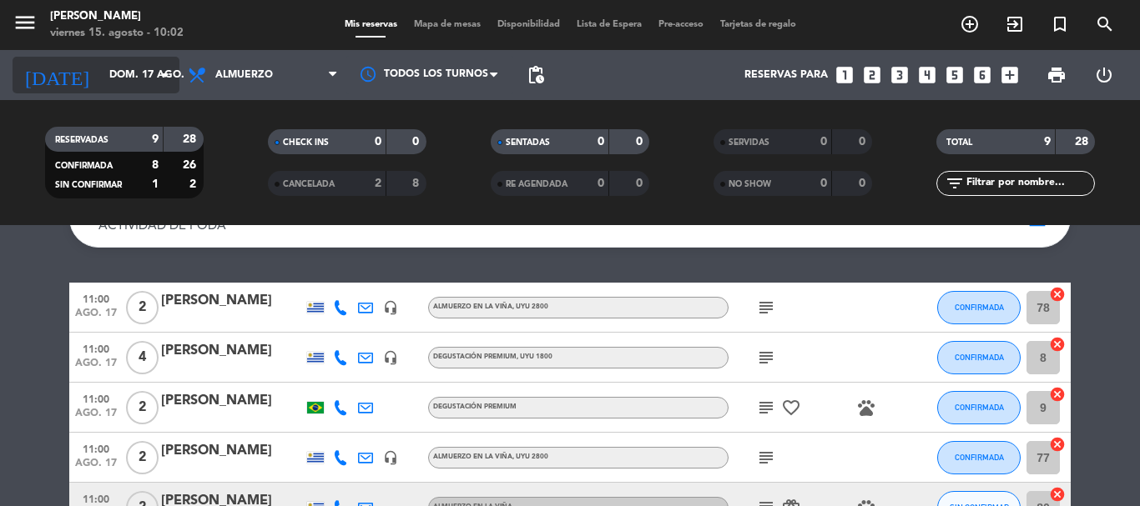
click at [169, 75] on icon "arrow_drop_down" at bounding box center [165, 75] width 20 height 20
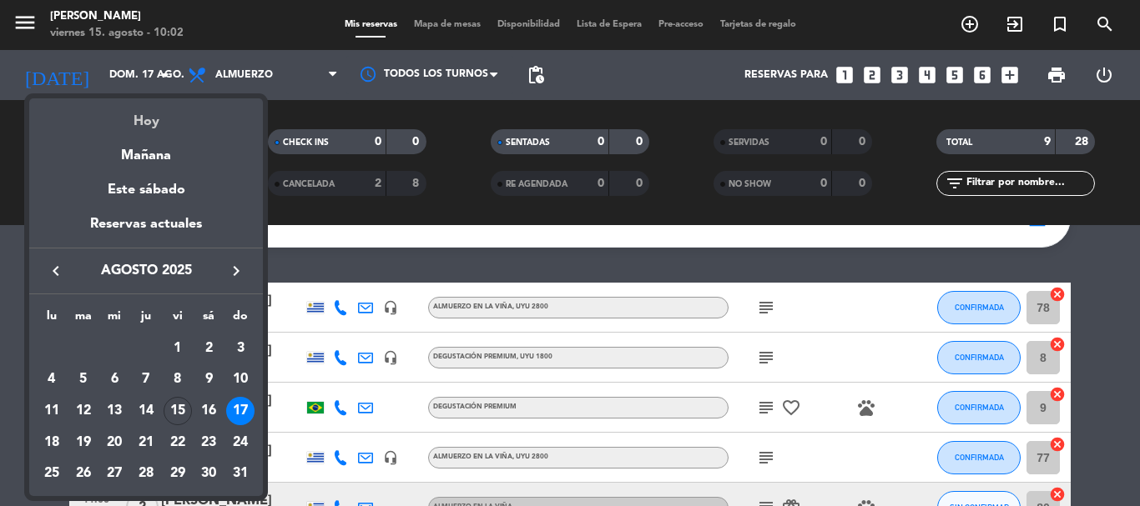
click at [148, 117] on div "Hoy" at bounding box center [146, 115] width 234 height 34
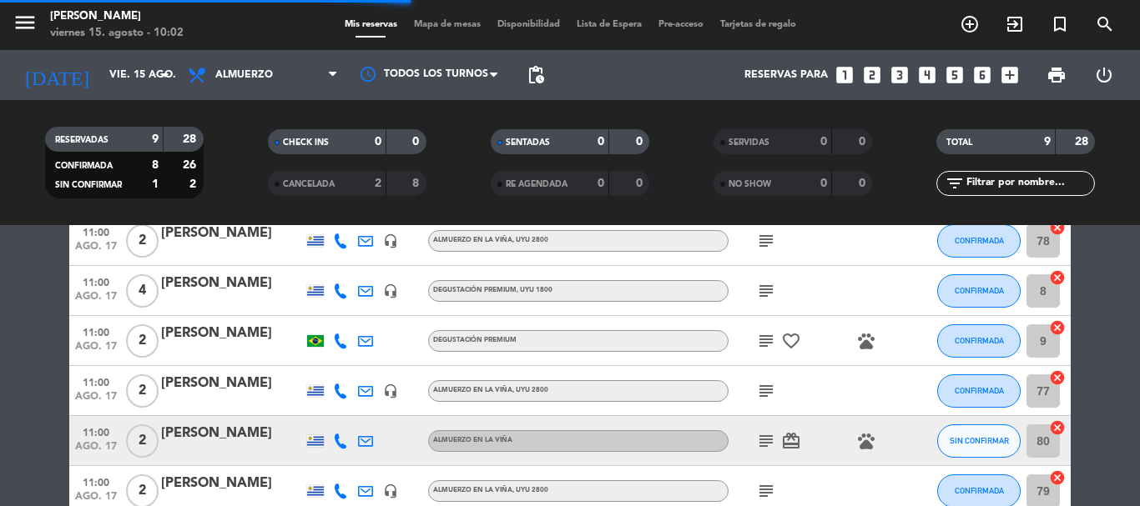
scroll to position [0, 0]
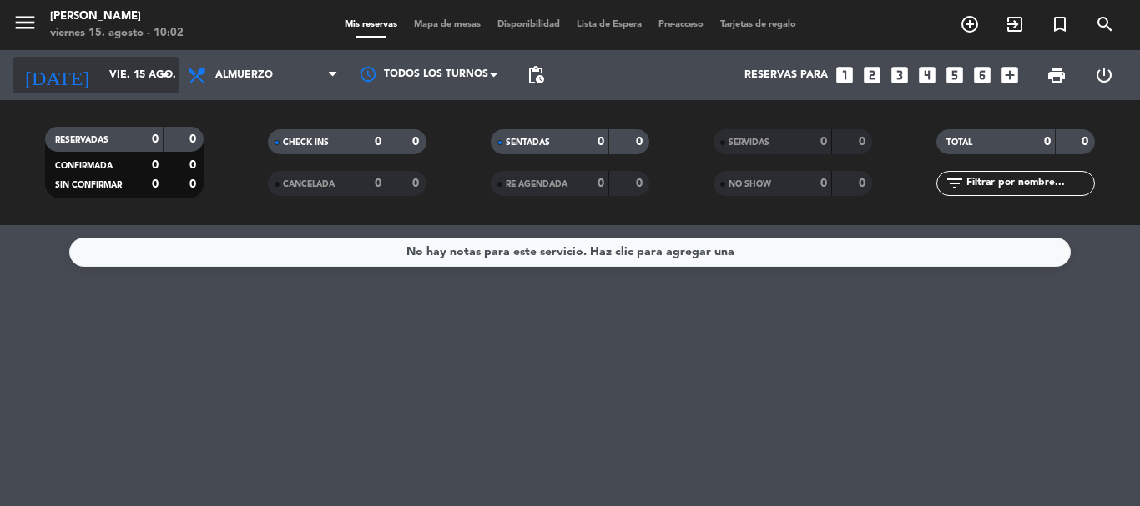
click at [161, 73] on icon "arrow_drop_down" at bounding box center [165, 75] width 20 height 20
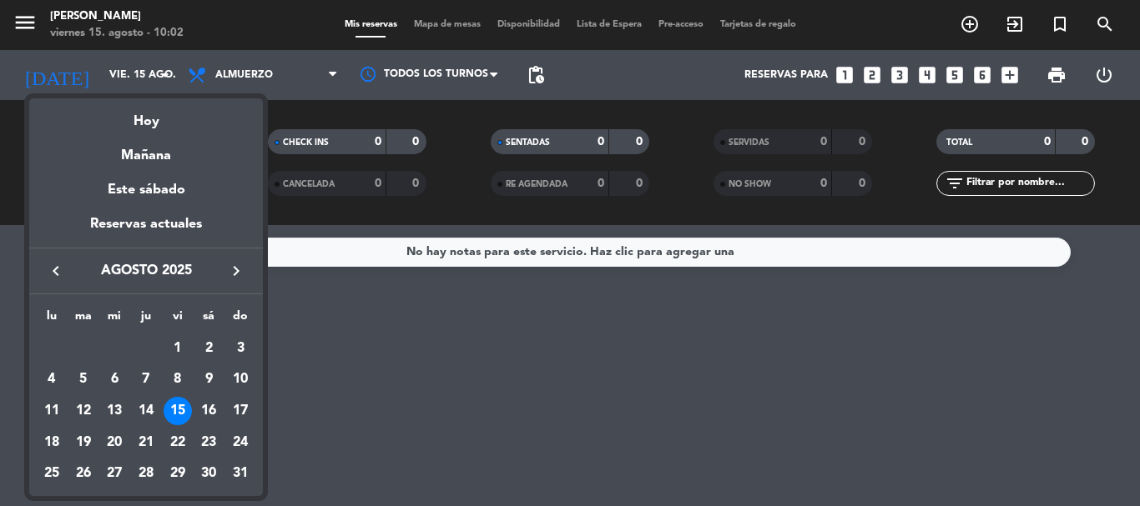
click at [210, 412] on div "16" at bounding box center [208, 411] width 28 height 28
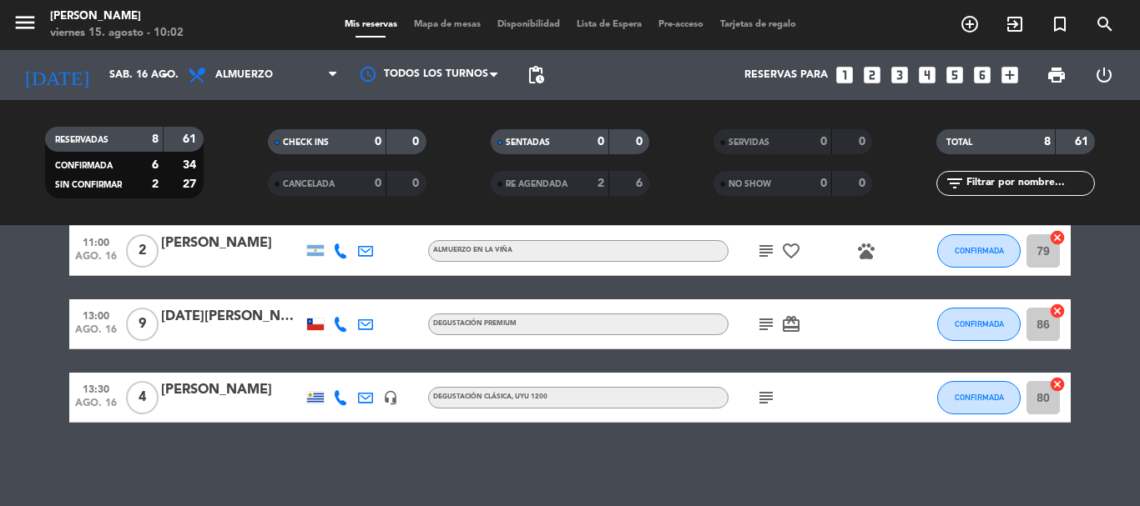
scroll to position [243, 0]
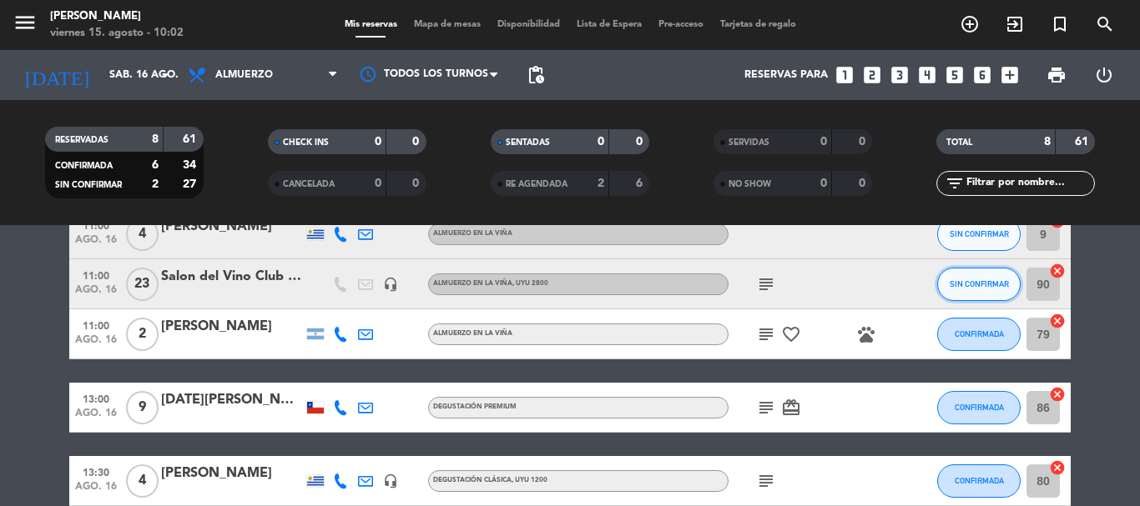
click at [956, 291] on button "SIN CONFIRMAR" at bounding box center [978, 284] width 83 height 33
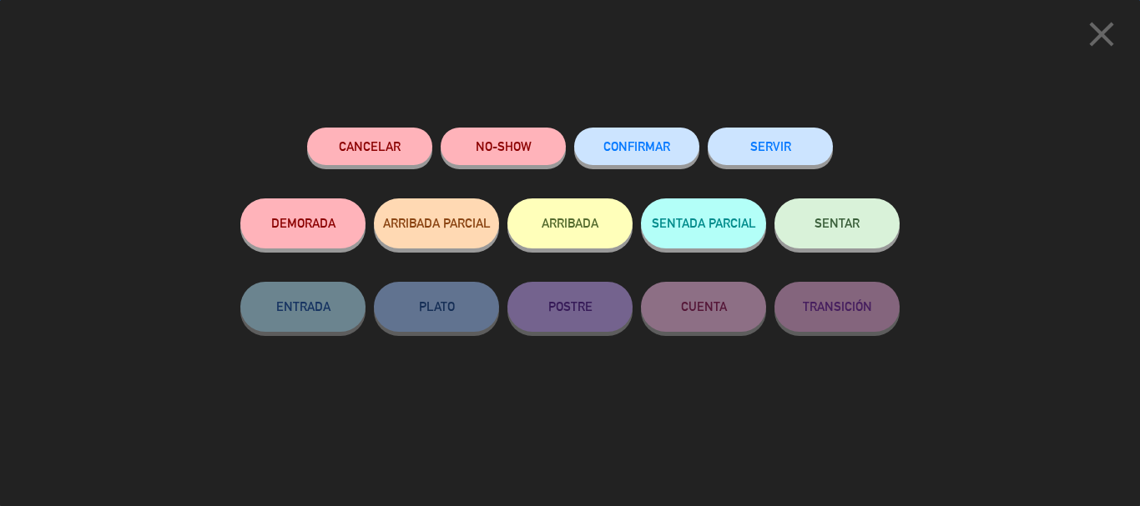
click at [644, 154] on button "CONFIRMAR" at bounding box center [636, 147] width 125 height 38
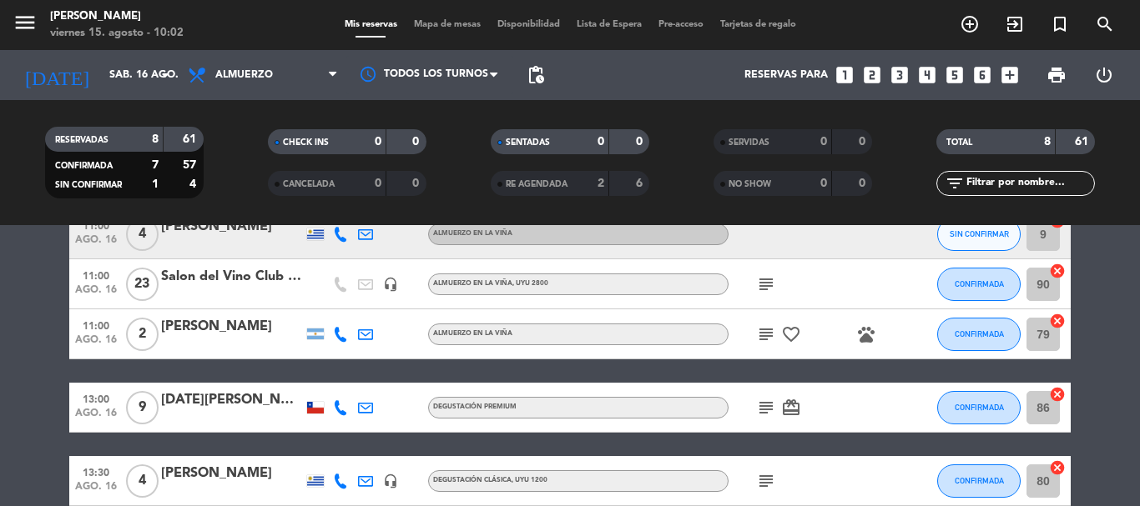
scroll to position [159, 0]
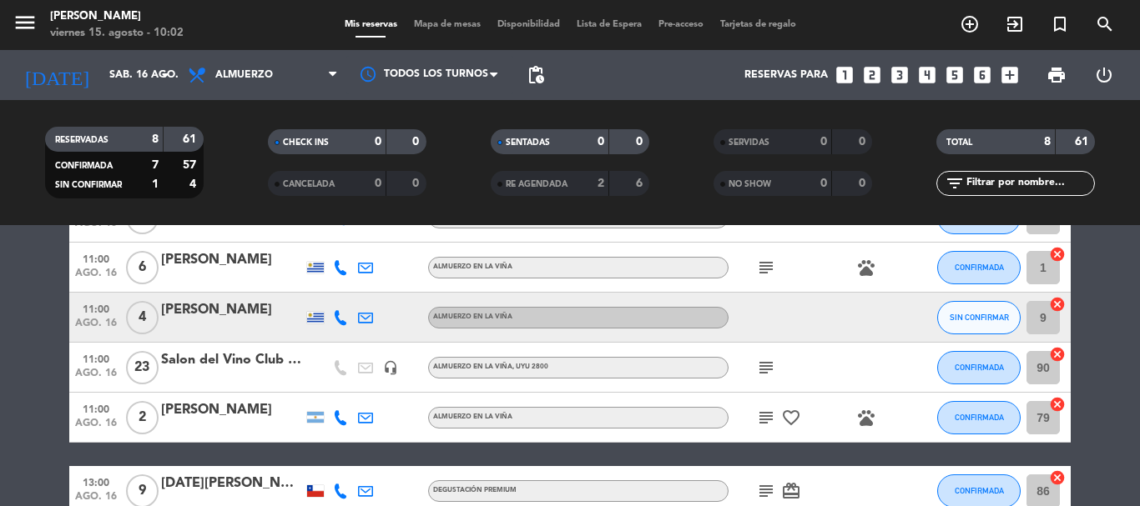
click at [763, 370] on icon "subject" at bounding box center [766, 368] width 20 height 20
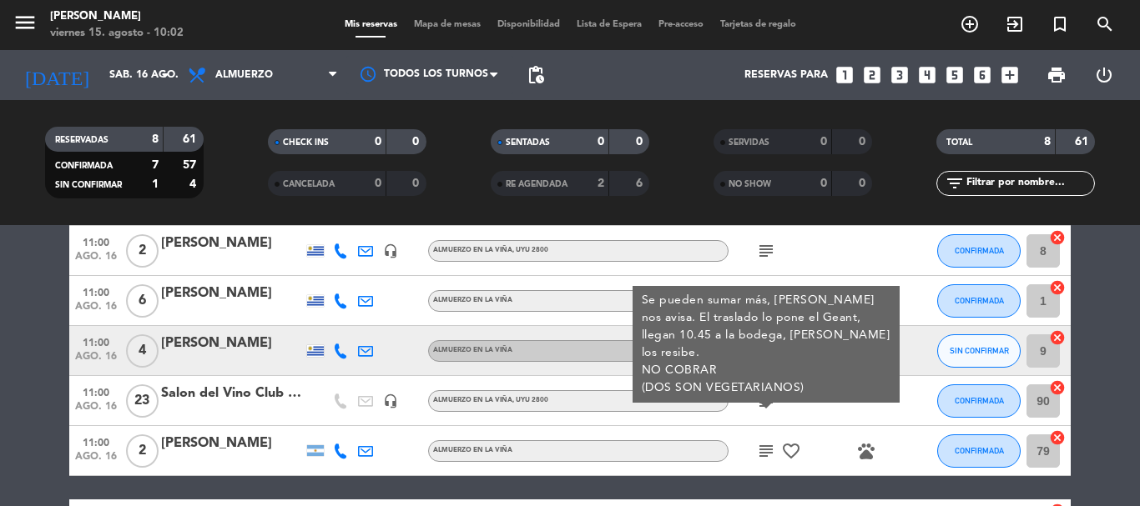
scroll to position [83, 0]
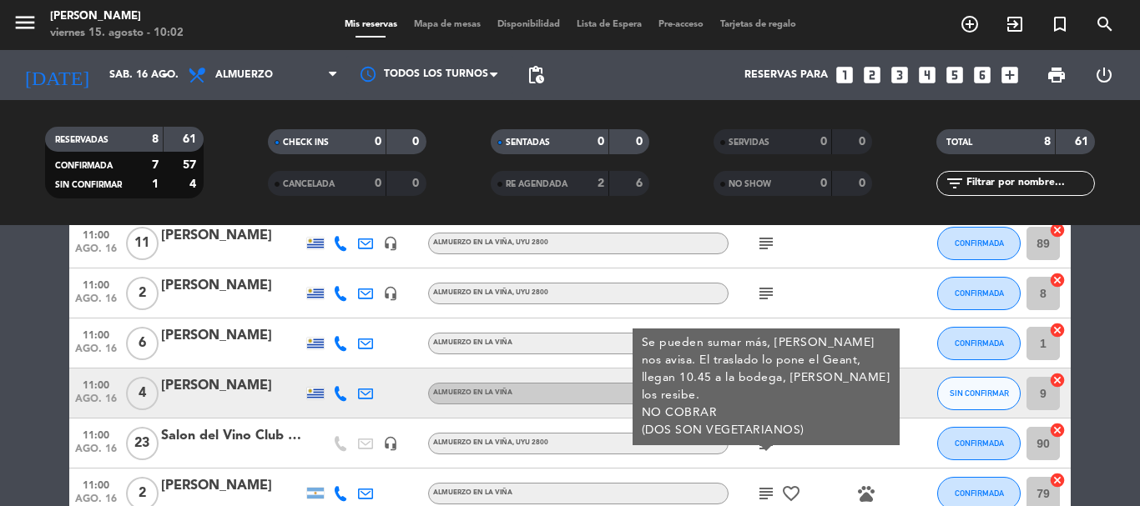
click at [859, 281] on div "subject" at bounding box center [803, 293] width 150 height 49
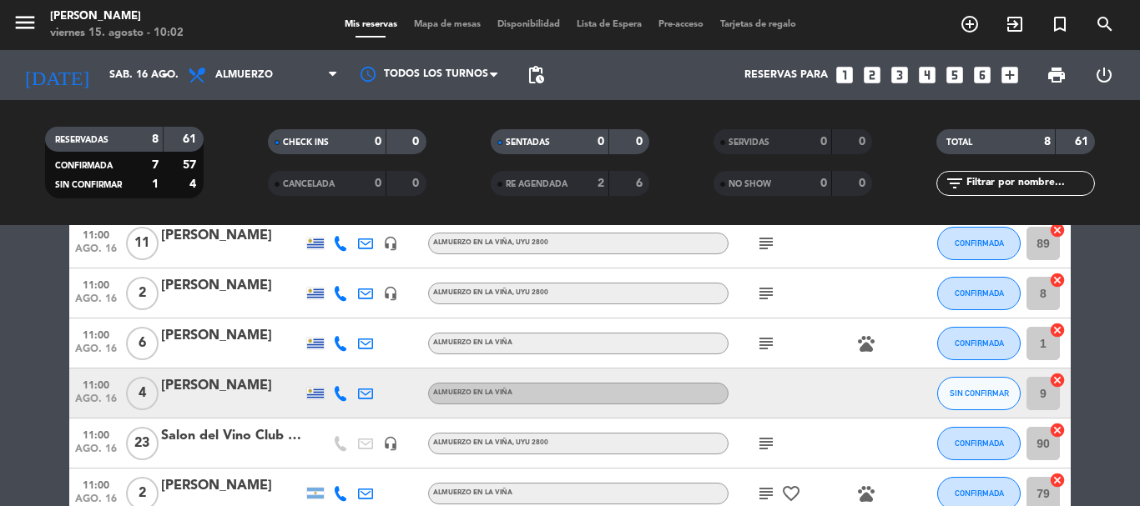
click at [339, 397] on icon at bounding box center [340, 393] width 15 height 15
click at [329, 365] on span "Copiar" at bounding box center [331, 366] width 35 height 18
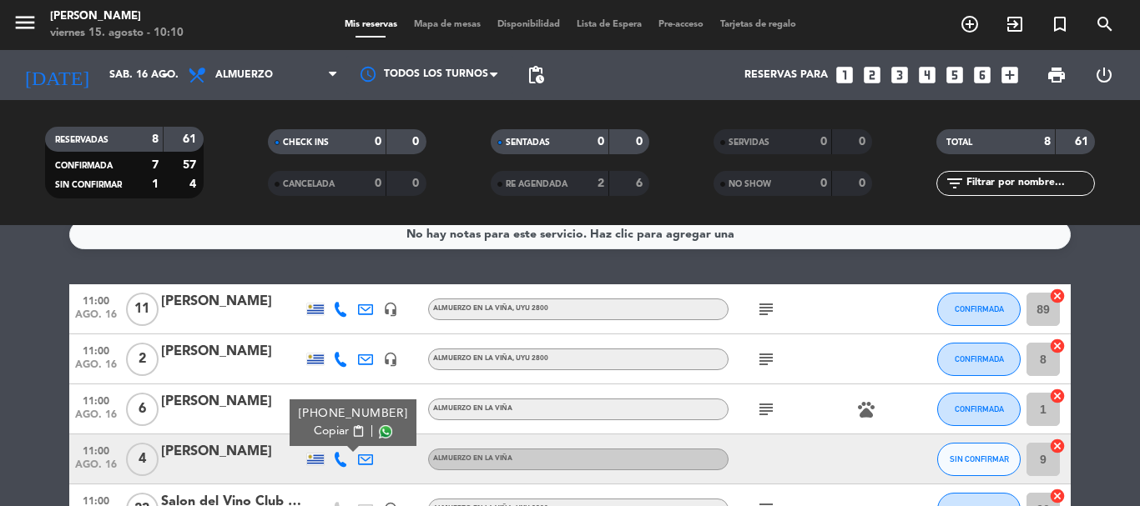
scroll to position [0, 0]
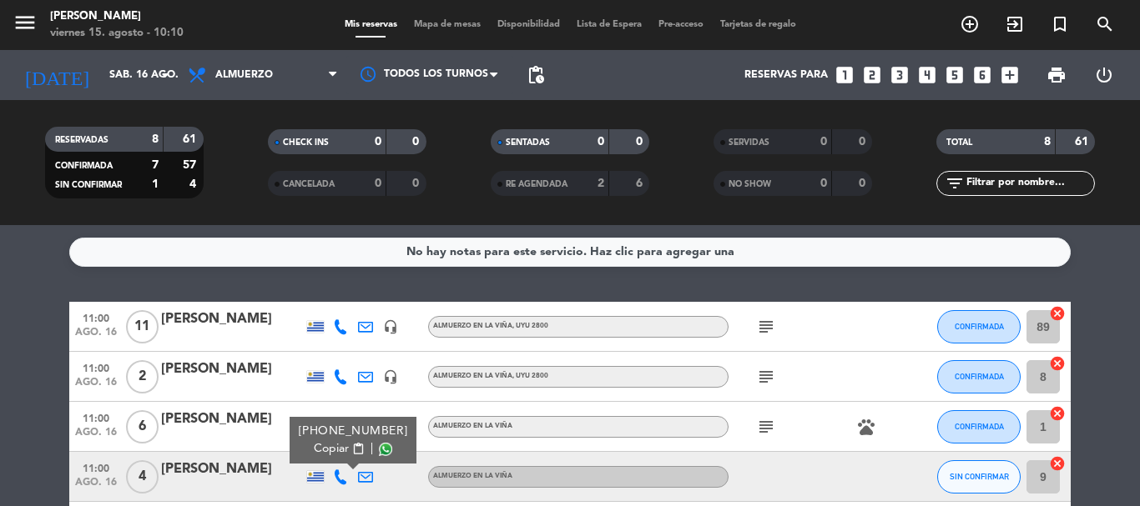
click at [544, 249] on div "No hay notas para este servicio. Haz clic para agregar una" at bounding box center [570, 252] width 328 height 19
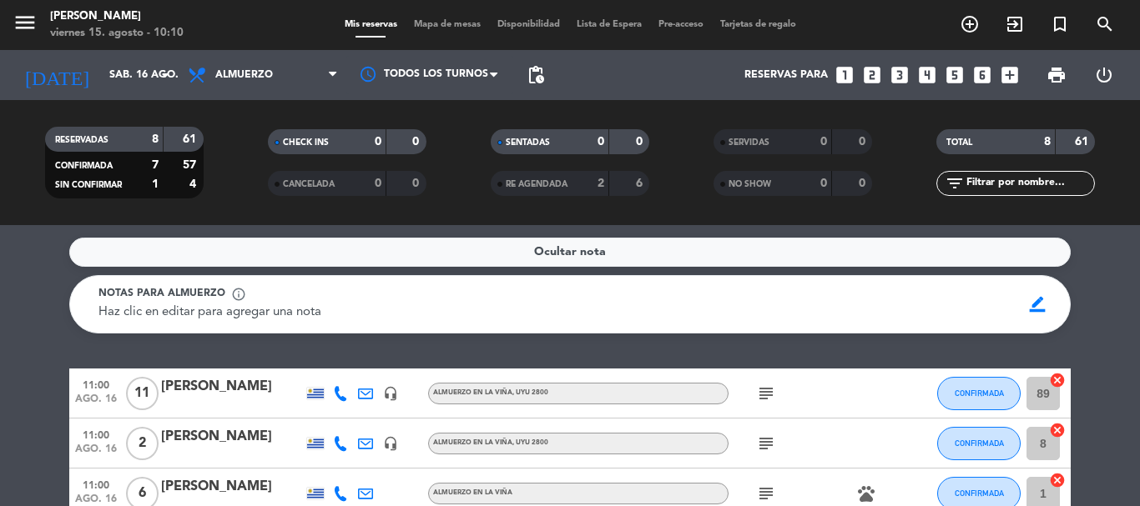
click at [1116, 264] on service-notes "Ocultar nota Notas para almuerzo info_outline Haz clic en editar para agregar u…" at bounding box center [570, 286] width 1140 height 96
click at [15, 267] on service-notes "Ocultar nota Notas para almuerzo info_outline Haz clic en editar para agregar u…" at bounding box center [570, 286] width 1140 height 96
click at [1095, 252] on service-notes "Ocultar nota Notas para almuerzo info_outline Haz clic en editar para agregar u…" at bounding box center [570, 286] width 1140 height 96
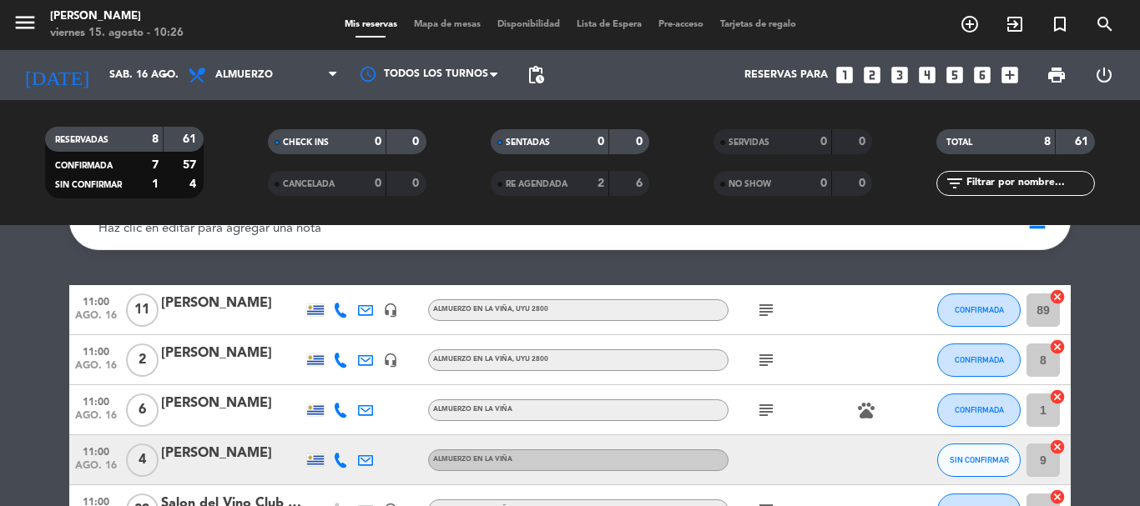
scroll to position [167, 0]
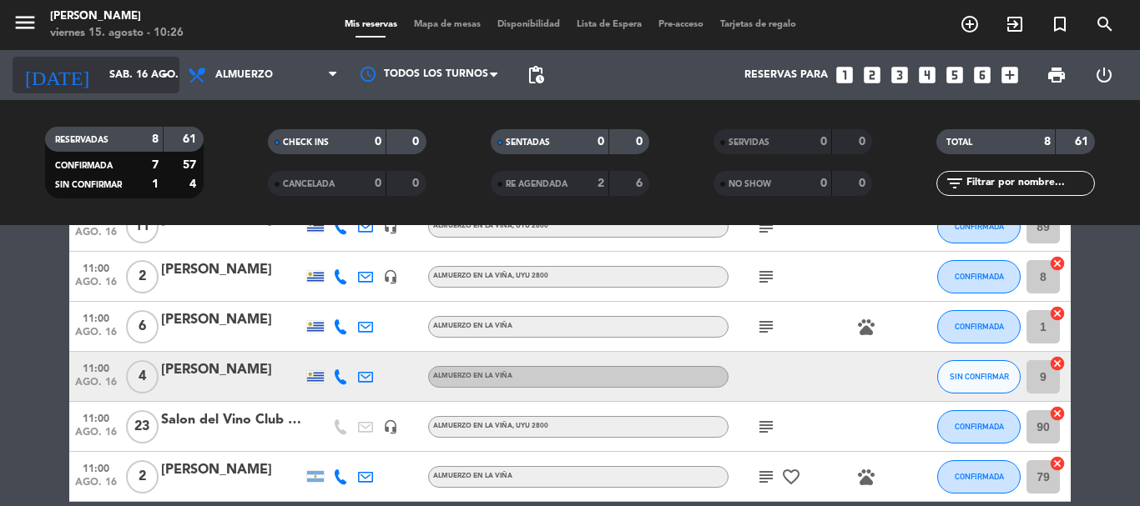
click at [164, 72] on icon "arrow_drop_down" at bounding box center [165, 75] width 20 height 20
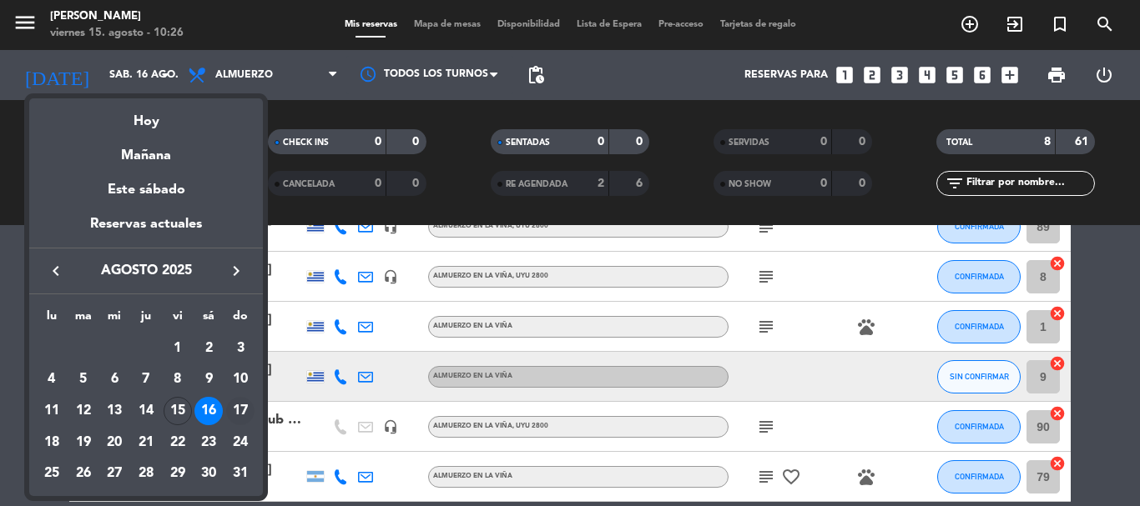
click at [239, 411] on div "17" at bounding box center [240, 411] width 28 height 28
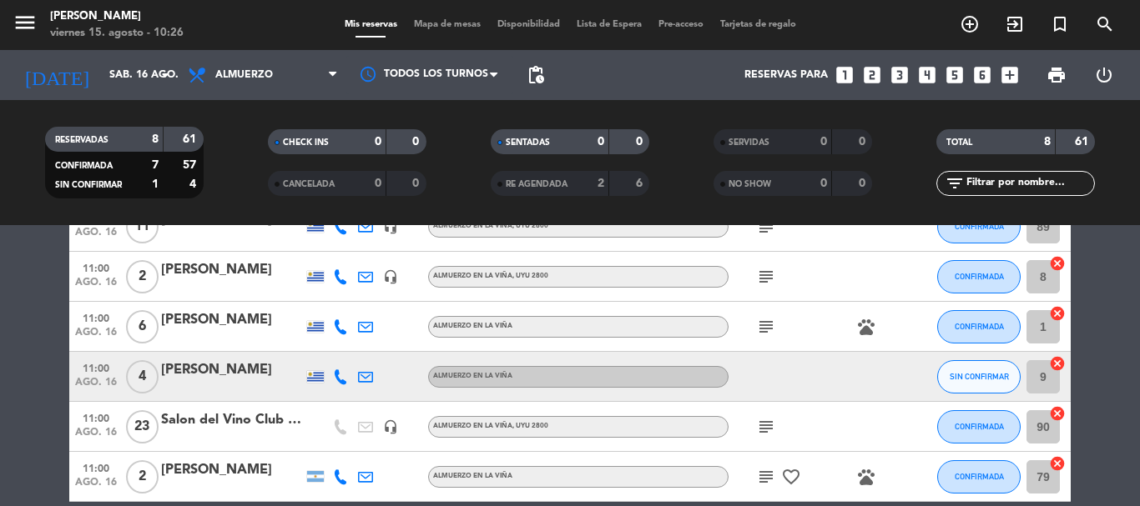
type input "dom. 17 ago."
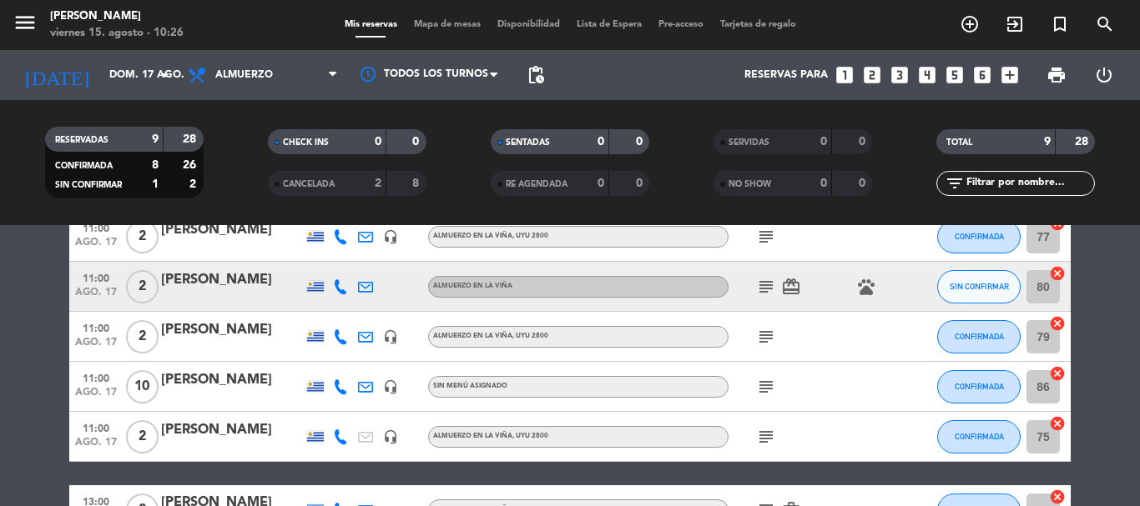
scroll to position [334, 0]
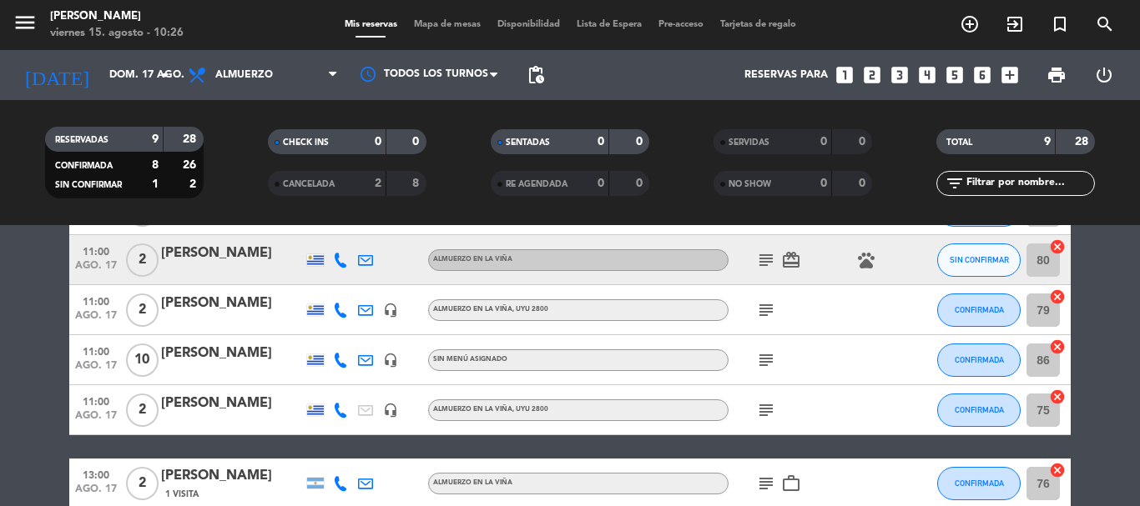
click at [264, 406] on div "[PERSON_NAME]" at bounding box center [232, 404] width 142 height 22
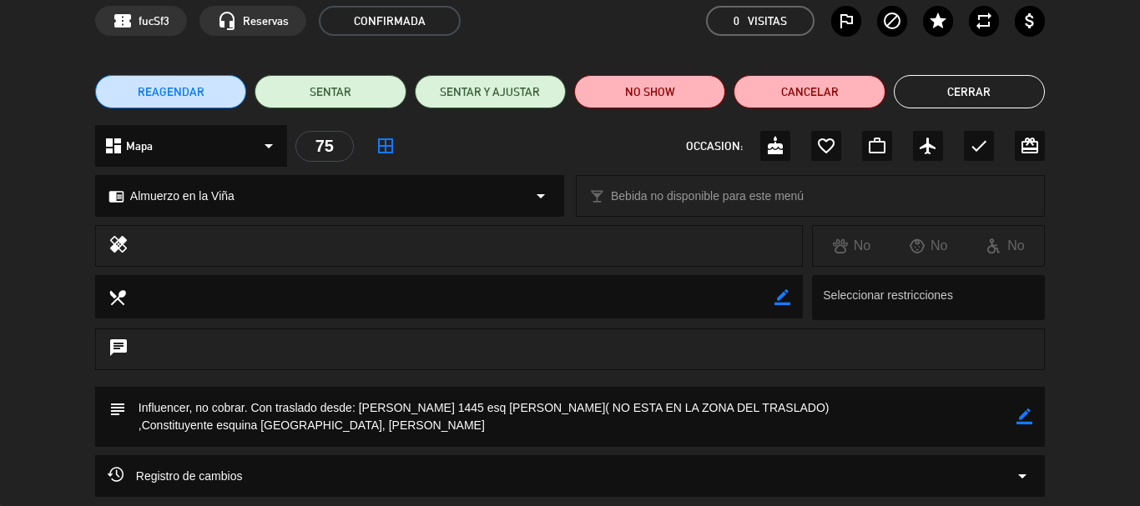
scroll to position [225, 0]
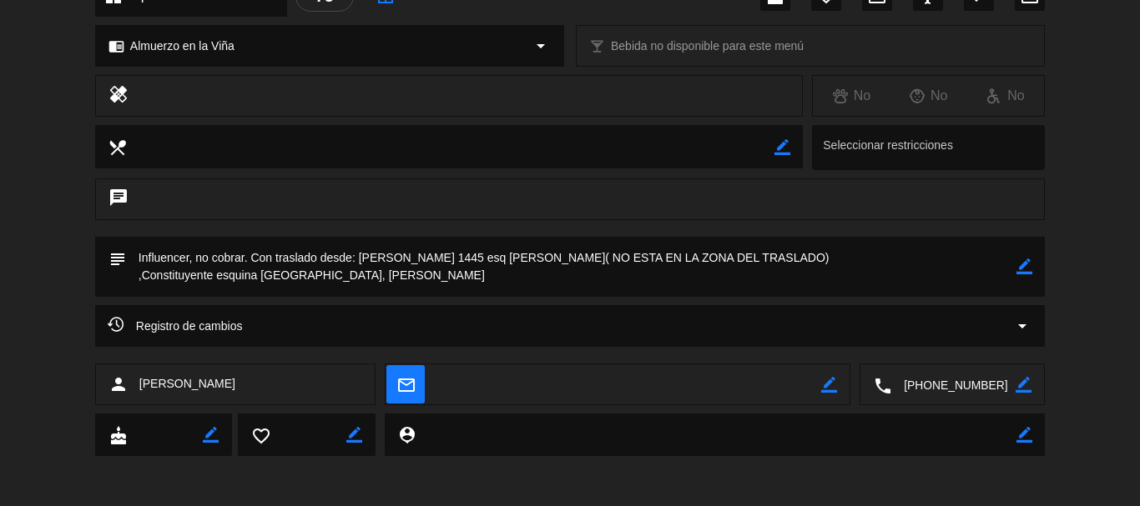
click at [1027, 264] on icon "border_color" at bounding box center [1024, 267] width 16 height 16
drag, startPoint x: 802, startPoint y: 261, endPoint x: 361, endPoint y: 249, distance: 440.7
click at [360, 249] on textarea at bounding box center [571, 267] width 890 height 60
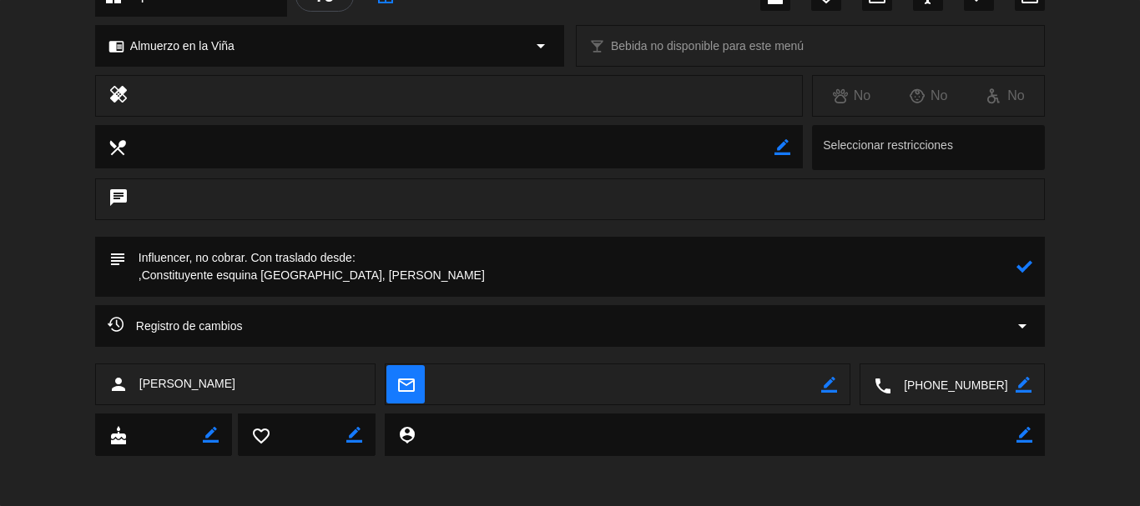
click at [144, 273] on textarea at bounding box center [571, 267] width 890 height 60
click at [212, 278] on textarea at bounding box center [571, 267] width 890 height 60
type textarea "Influencer, no cobrar. Con traslado desde: Constituyente 1697 ,esquina [GEOGRAP…"
click at [1020, 268] on icon at bounding box center [1024, 267] width 16 height 16
click at [1025, 269] on icon "border_color" at bounding box center [1024, 267] width 16 height 16
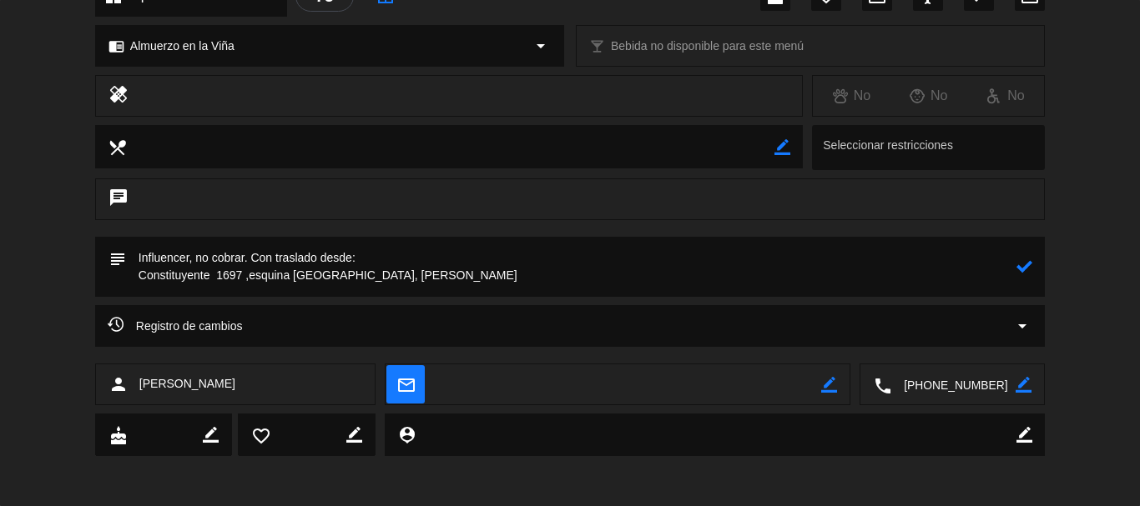
click at [1025, 269] on icon at bounding box center [1024, 267] width 16 height 16
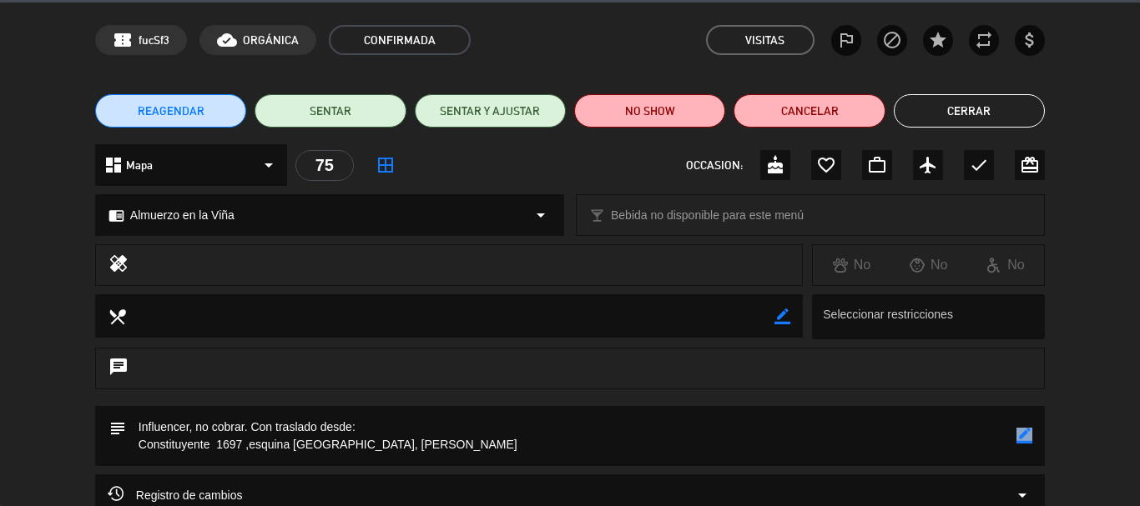
scroll to position [0, 0]
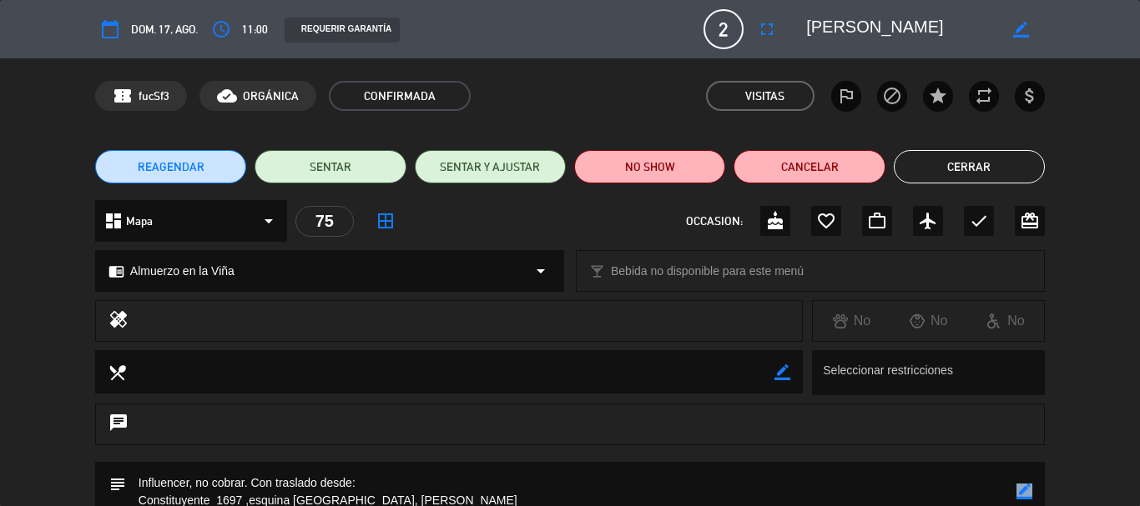
drag, startPoint x: 961, startPoint y: 159, endPoint x: 0, endPoint y: 98, distance: 963.2
click at [960, 159] on button "Cerrar" at bounding box center [969, 166] width 151 height 33
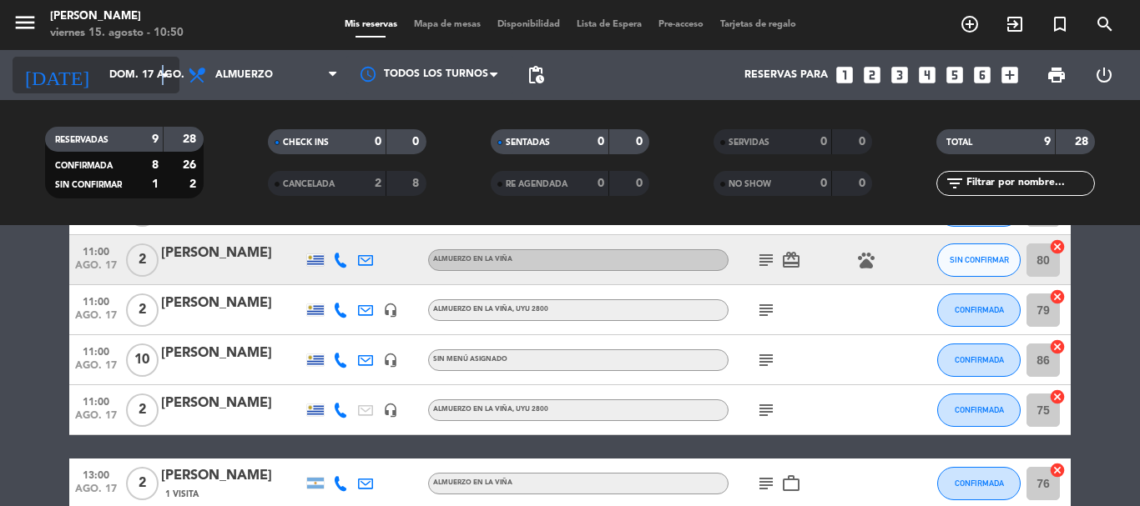
click at [163, 73] on icon "arrow_drop_down" at bounding box center [165, 75] width 20 height 20
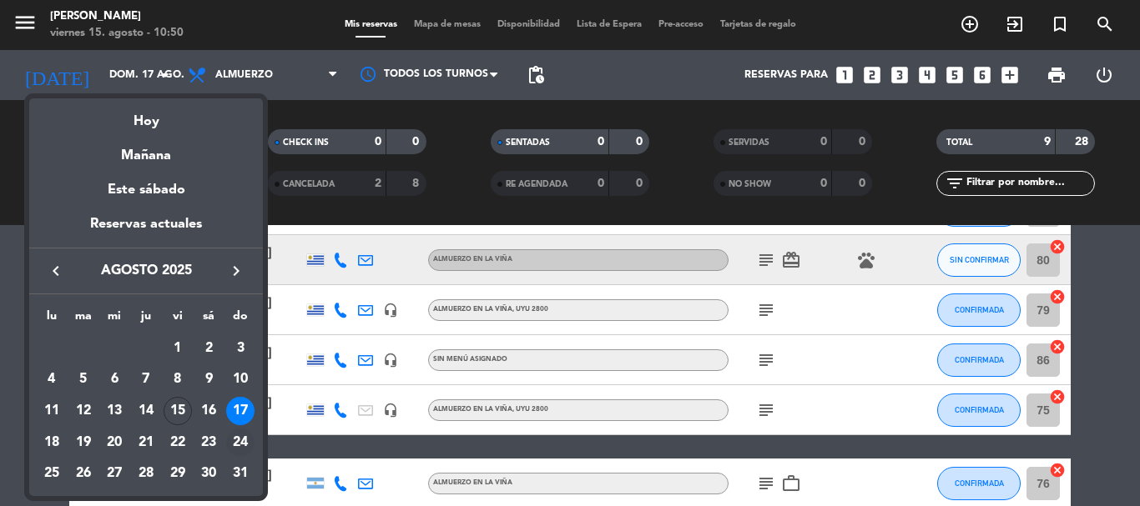
click at [239, 440] on div "24" at bounding box center [240, 443] width 28 height 28
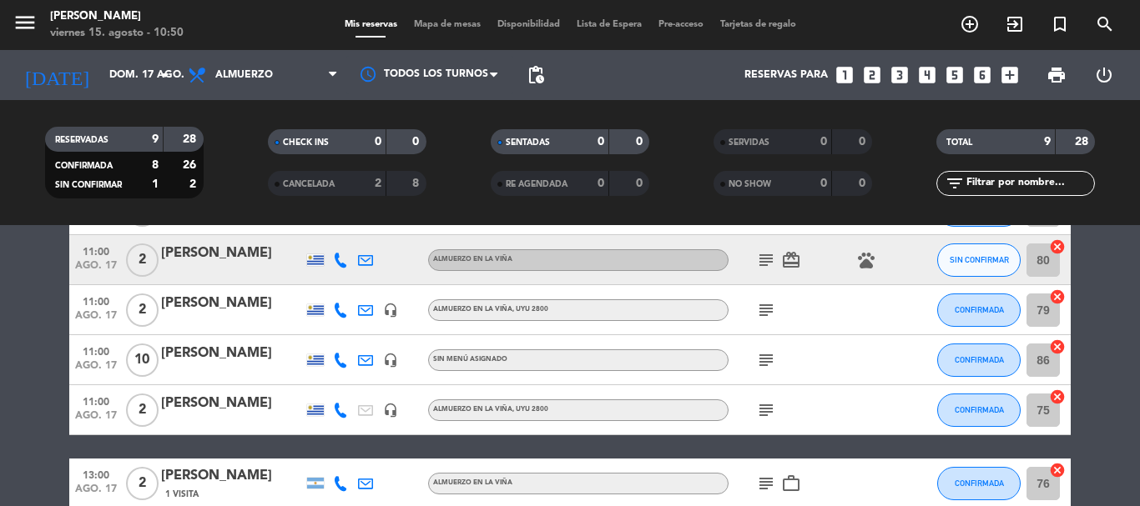
type input "dom. 24 ago."
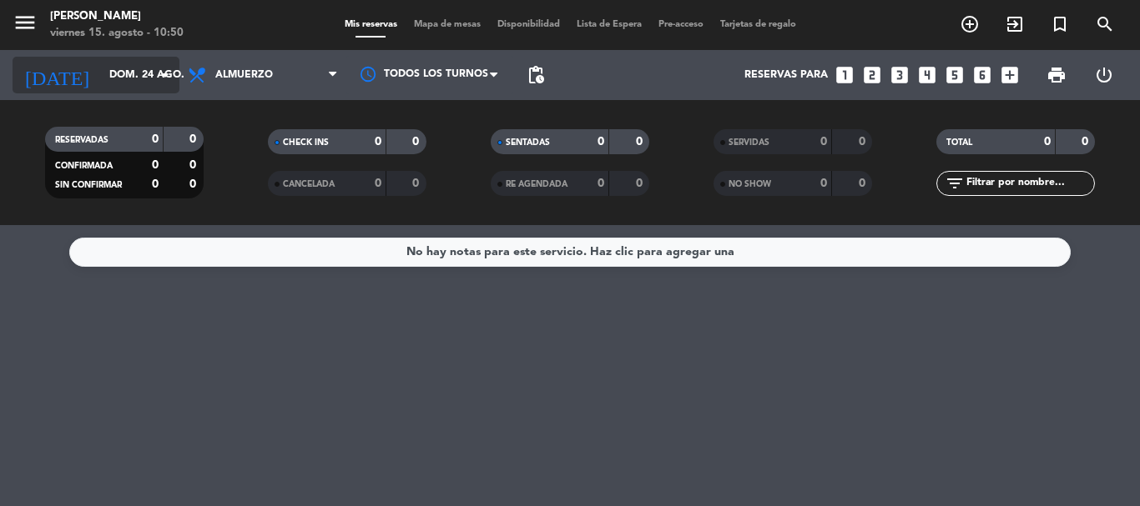
click at [167, 76] on icon "arrow_drop_down" at bounding box center [165, 75] width 20 height 20
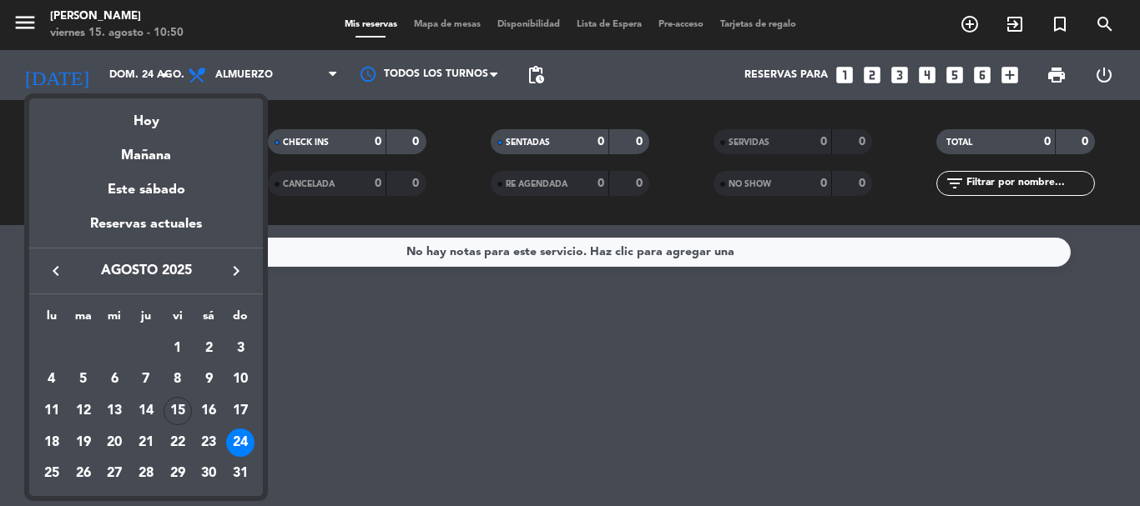
click at [399, 360] on div at bounding box center [570, 253] width 1140 height 506
